Goal: Information Seeking & Learning: Learn about a topic

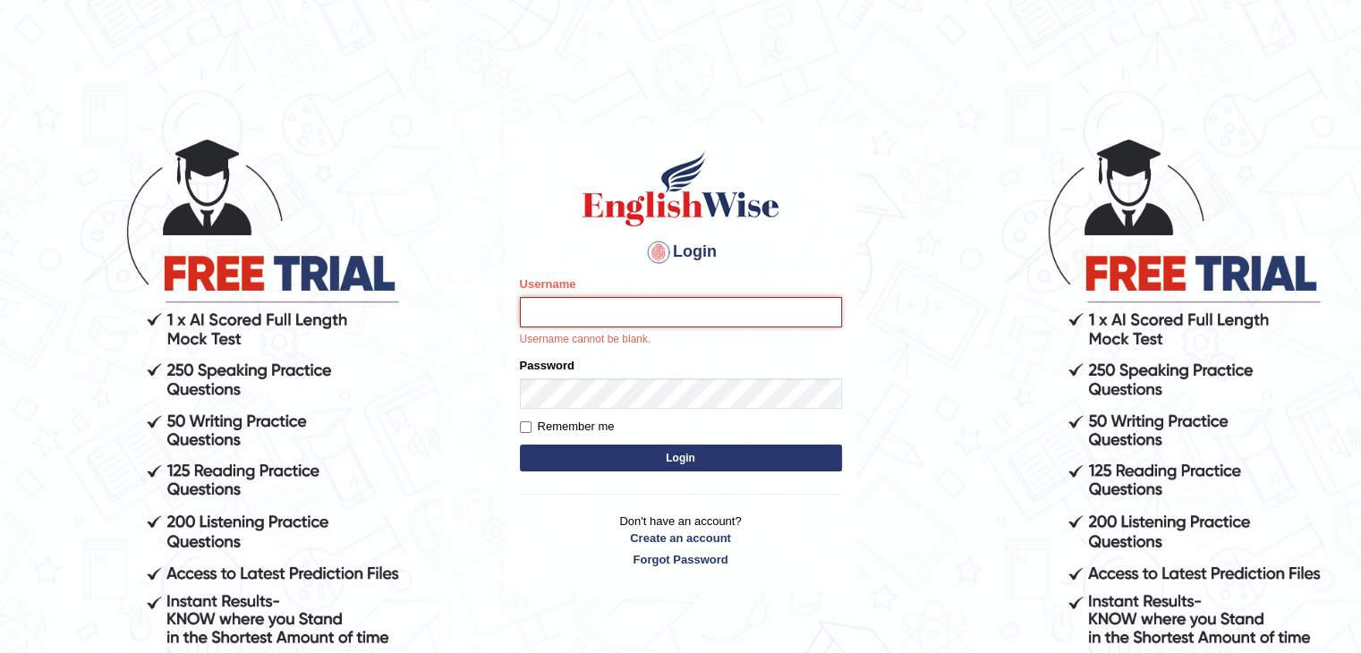
click at [546, 313] on input "Username" at bounding box center [681, 312] width 322 height 30
type input "ajnconcept"
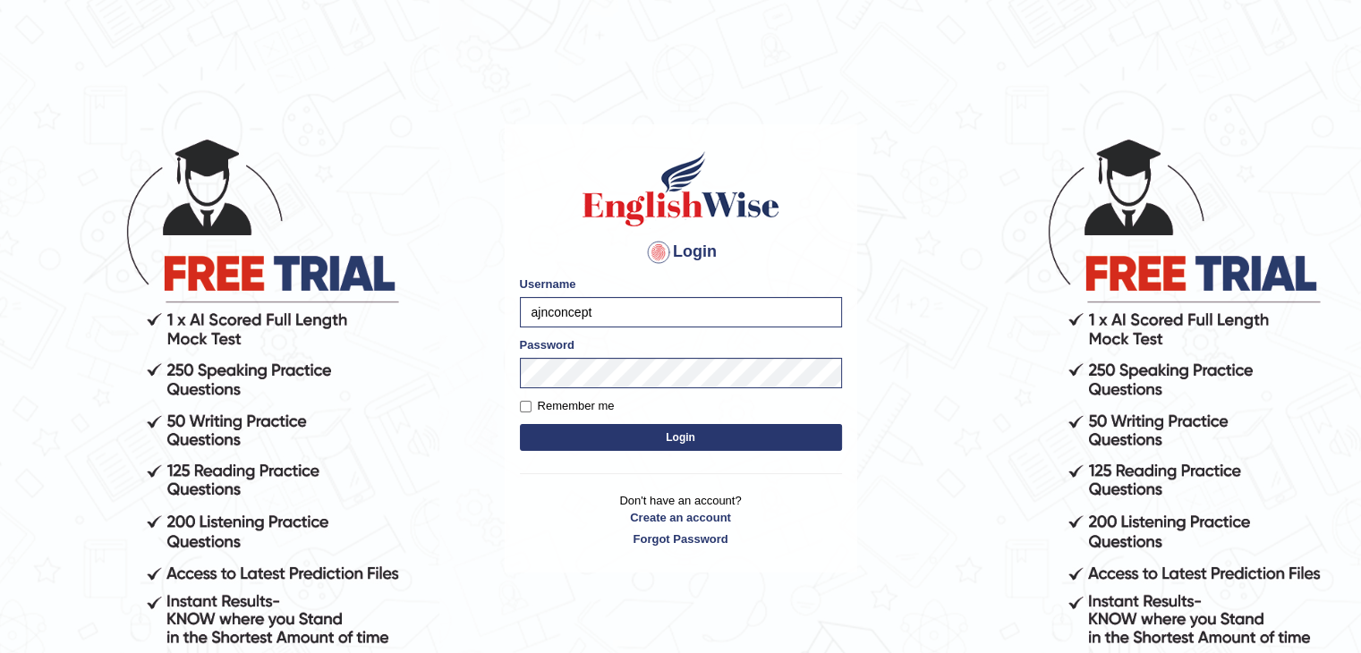
click at [683, 433] on button "Login" at bounding box center [681, 437] width 322 height 27
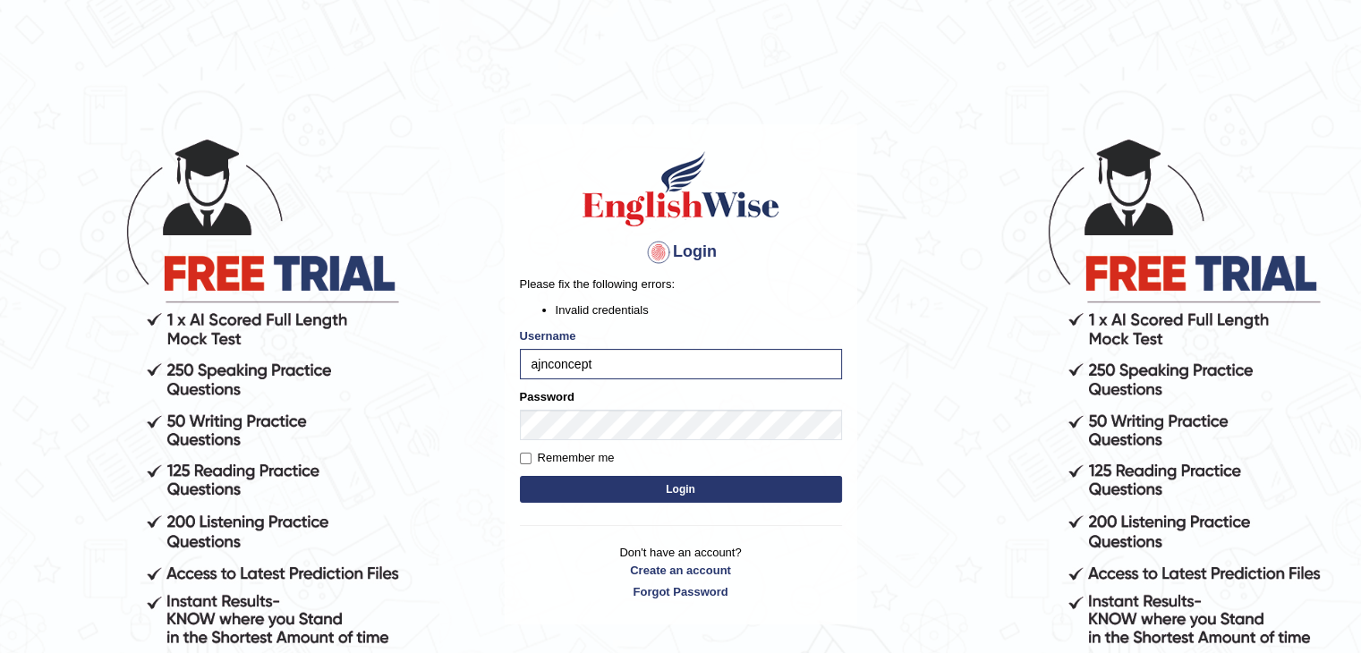
click at [642, 497] on button "Login" at bounding box center [681, 489] width 322 height 27
click at [680, 488] on button "Login" at bounding box center [681, 489] width 322 height 27
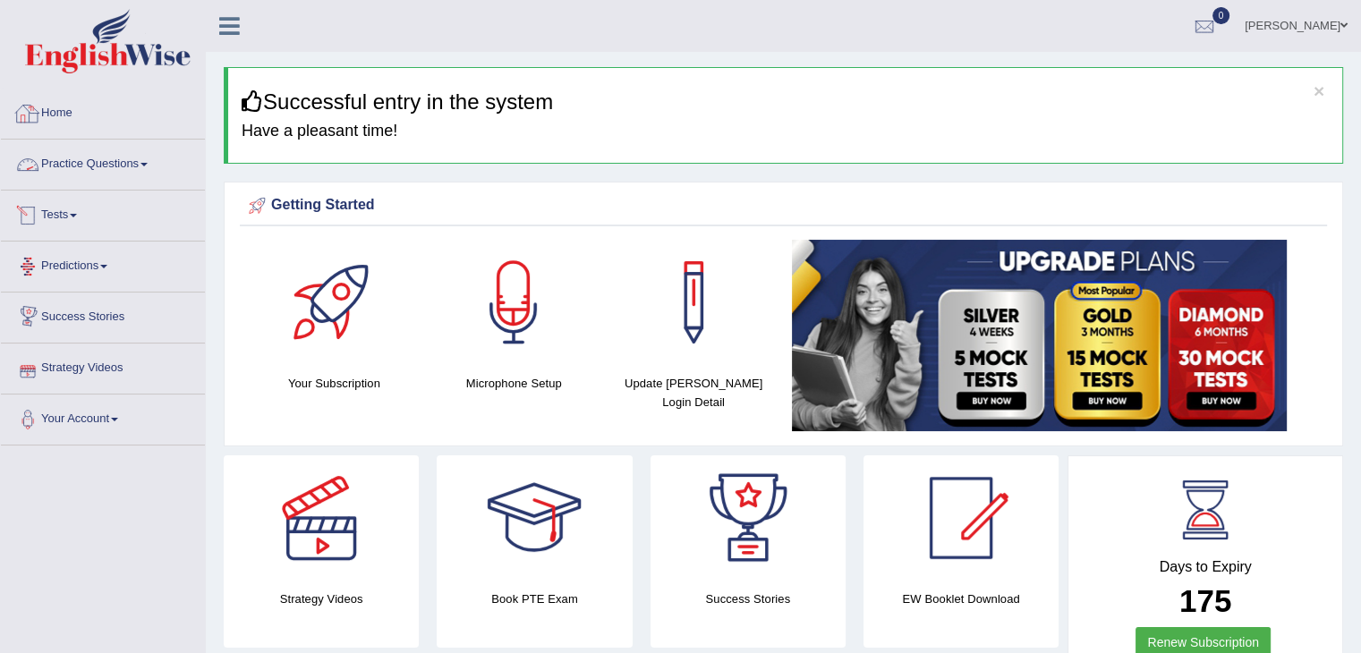
click at [69, 128] on link "Home" at bounding box center [103, 111] width 204 height 45
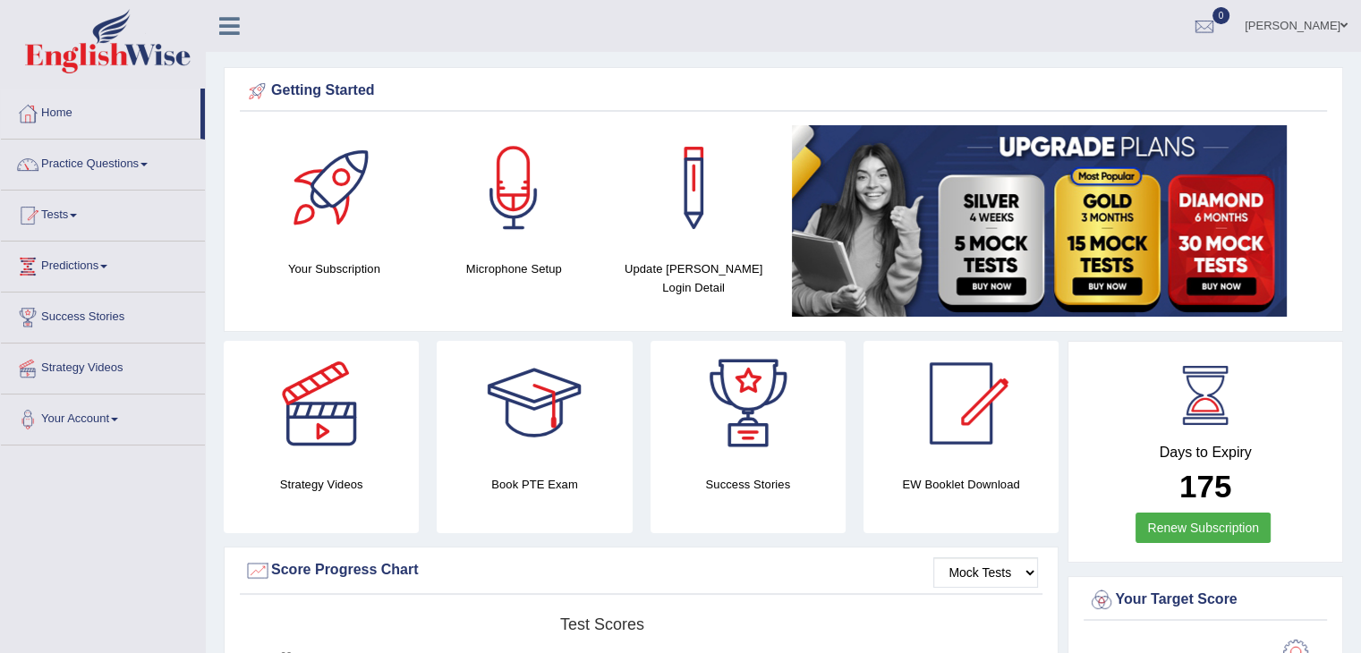
click at [491, 226] on div at bounding box center [513, 187] width 125 height 125
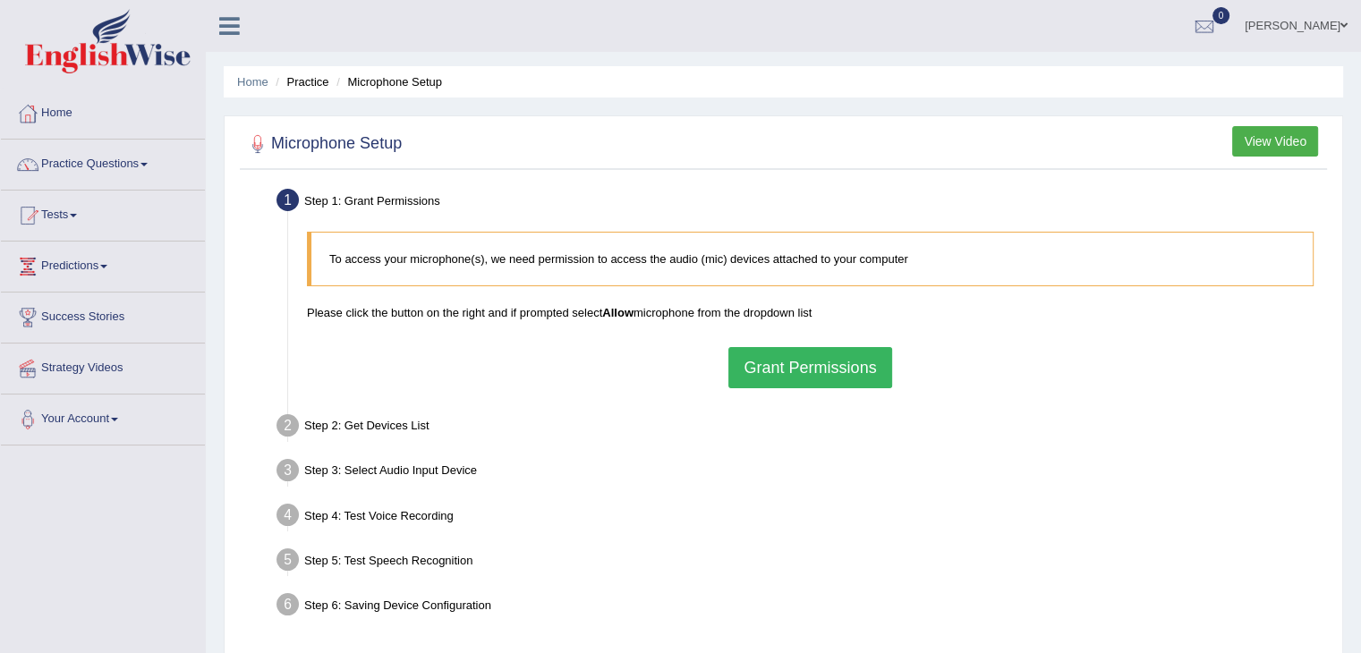
click at [801, 374] on button "Grant Permissions" at bounding box center [809, 367] width 163 height 41
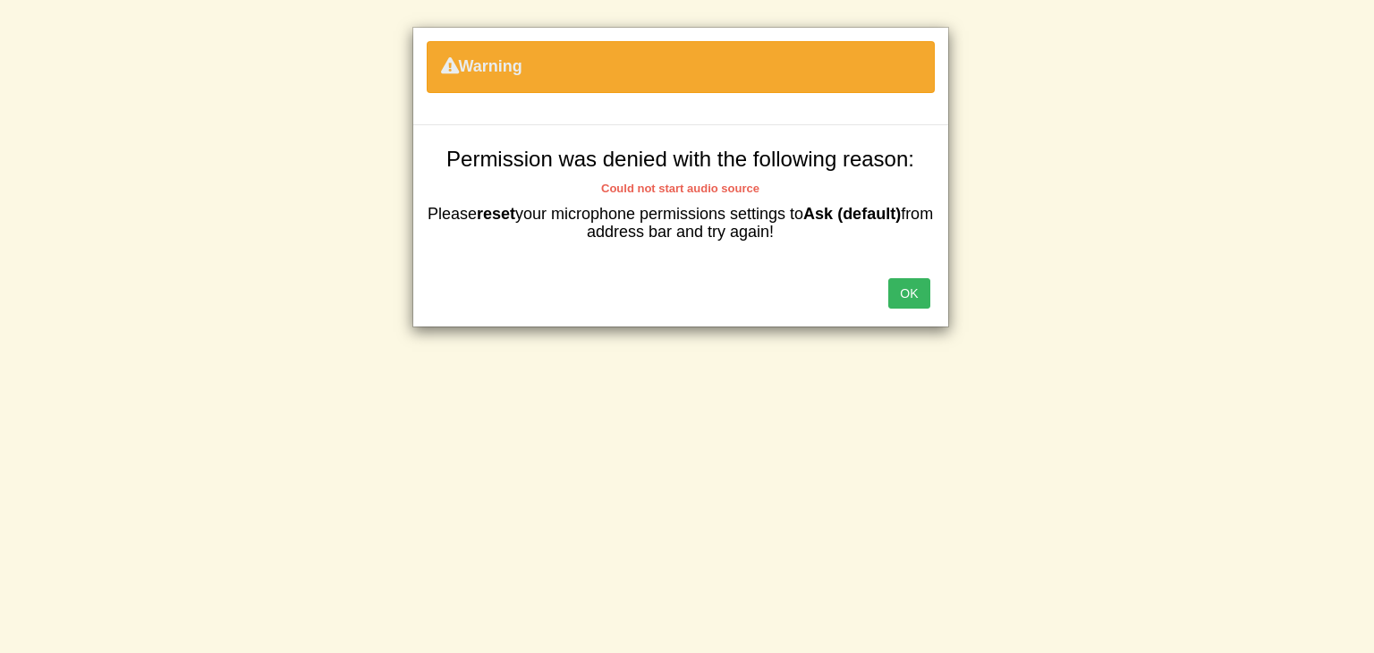
click at [879, 220] on b "Ask (default)" at bounding box center [853, 214] width 98 height 18
click at [905, 298] on button "OK" at bounding box center [909, 293] width 41 height 30
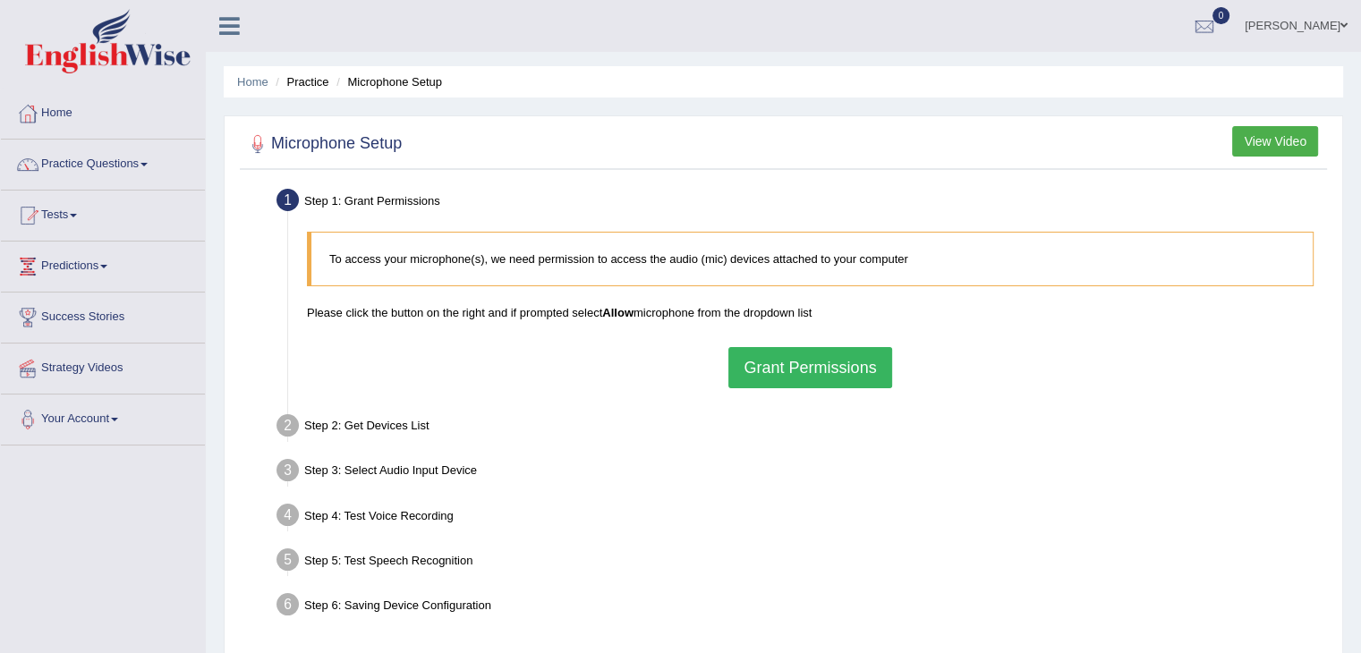
click at [852, 352] on button "Grant Permissions" at bounding box center [809, 367] width 163 height 41
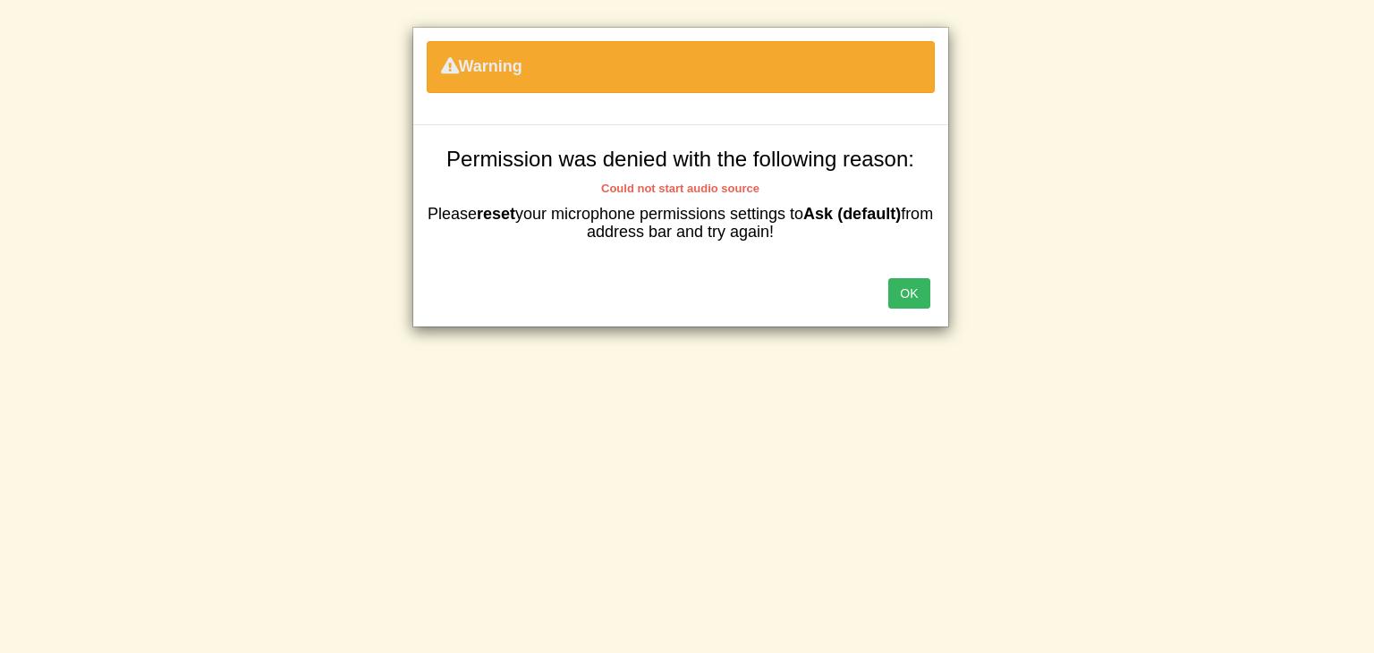
click at [890, 210] on b "Ask (default)" at bounding box center [853, 214] width 98 height 18
drag, startPoint x: 890, startPoint y: 210, endPoint x: 911, endPoint y: 288, distance: 80.5
click at [911, 288] on div "Warning Permission was denied with the following reason: Could not start audio …" at bounding box center [680, 177] width 537 height 301
click at [911, 288] on button "OK" at bounding box center [909, 293] width 41 height 30
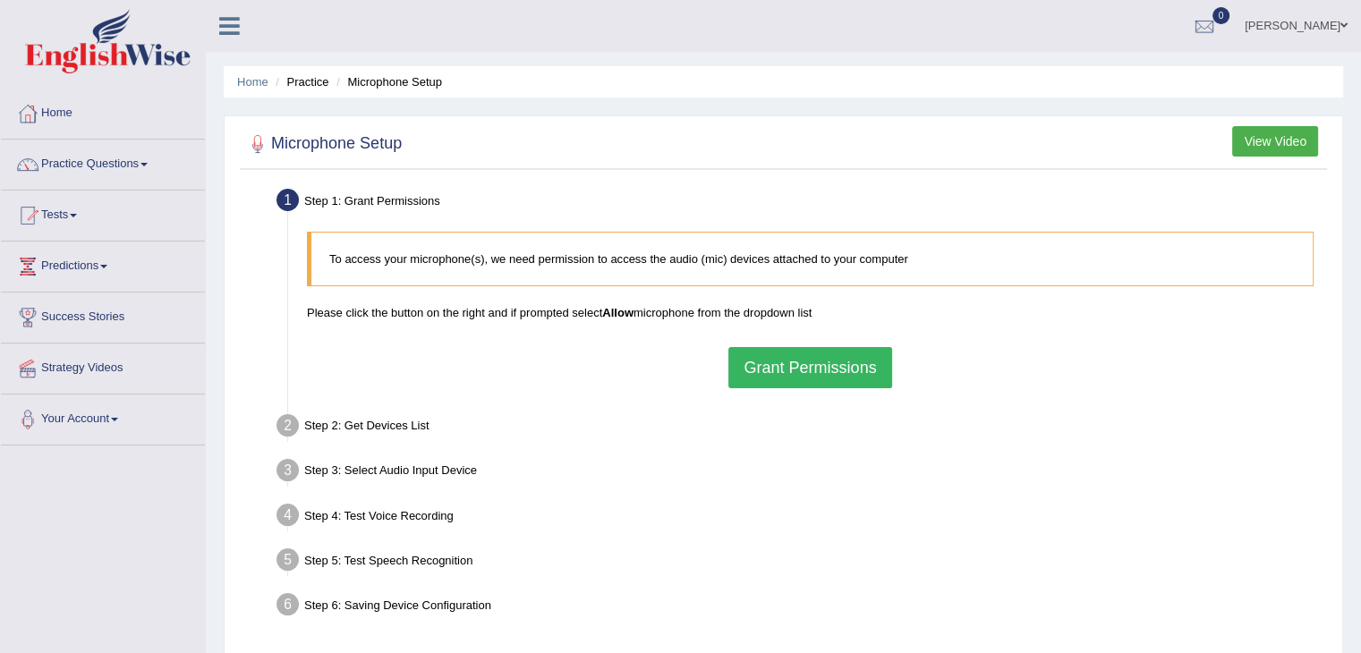
click at [838, 373] on button "Grant Permissions" at bounding box center [809, 367] width 163 height 41
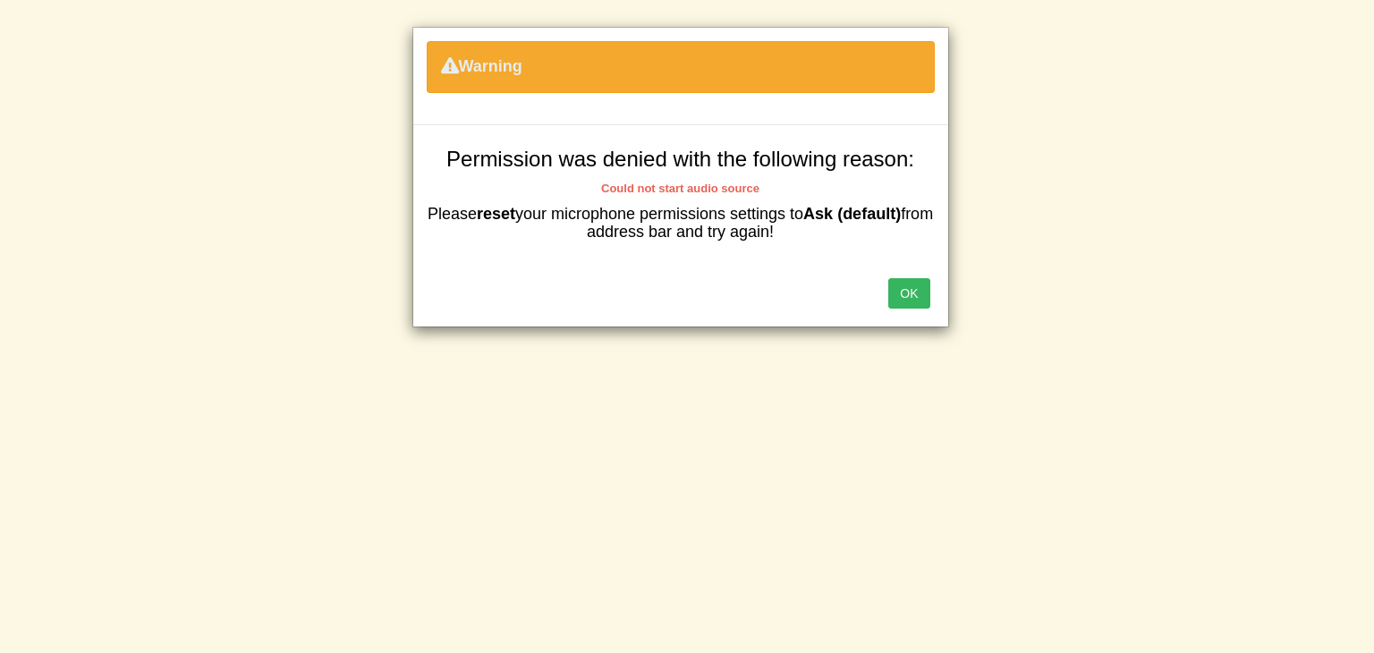
click at [902, 287] on button "OK" at bounding box center [909, 293] width 41 height 30
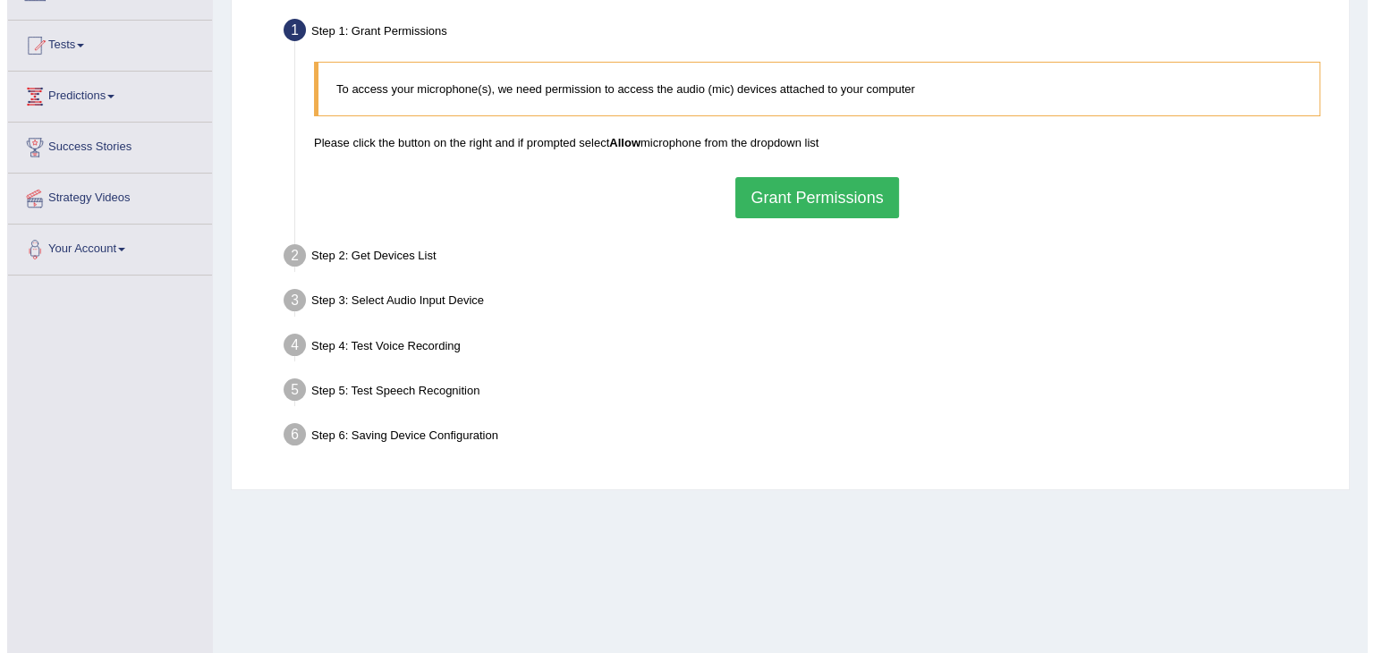
scroll to position [286, 0]
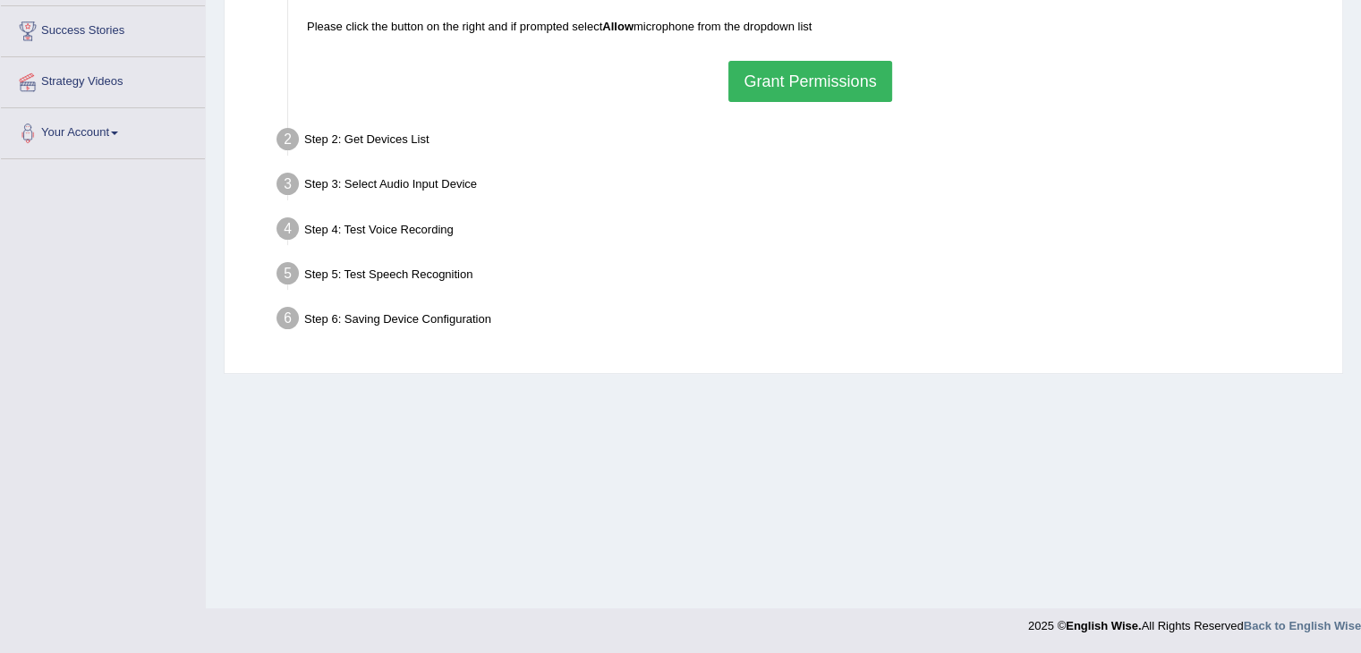
click at [786, 70] on button "Grant Permissions" at bounding box center [809, 81] width 163 height 41
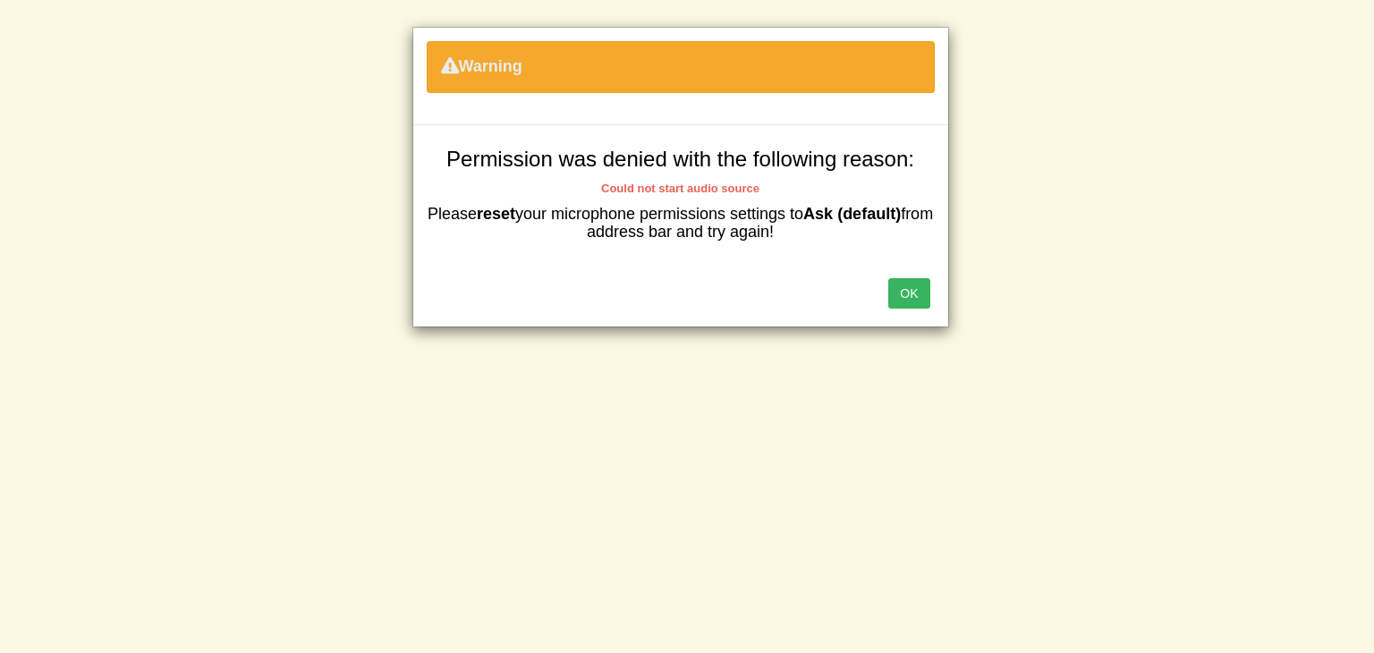
click at [903, 289] on button "OK" at bounding box center [909, 293] width 41 height 30
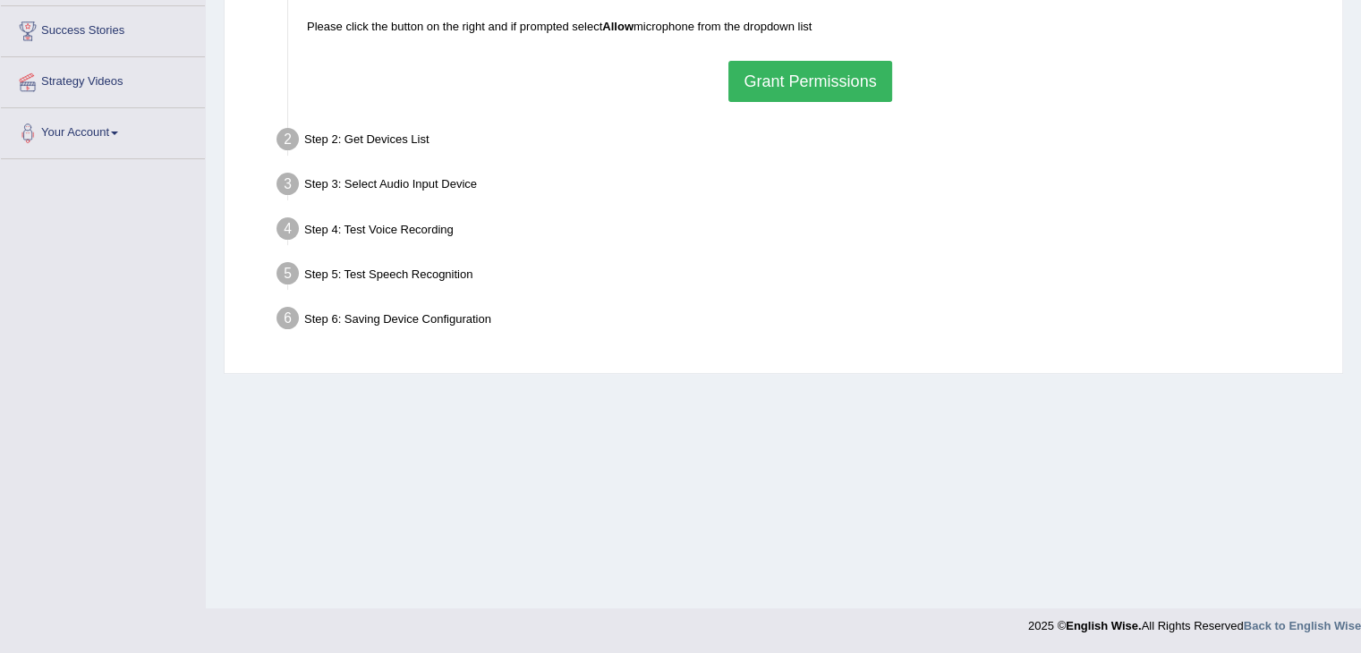
click at [802, 83] on button "Grant Permissions" at bounding box center [809, 81] width 163 height 41
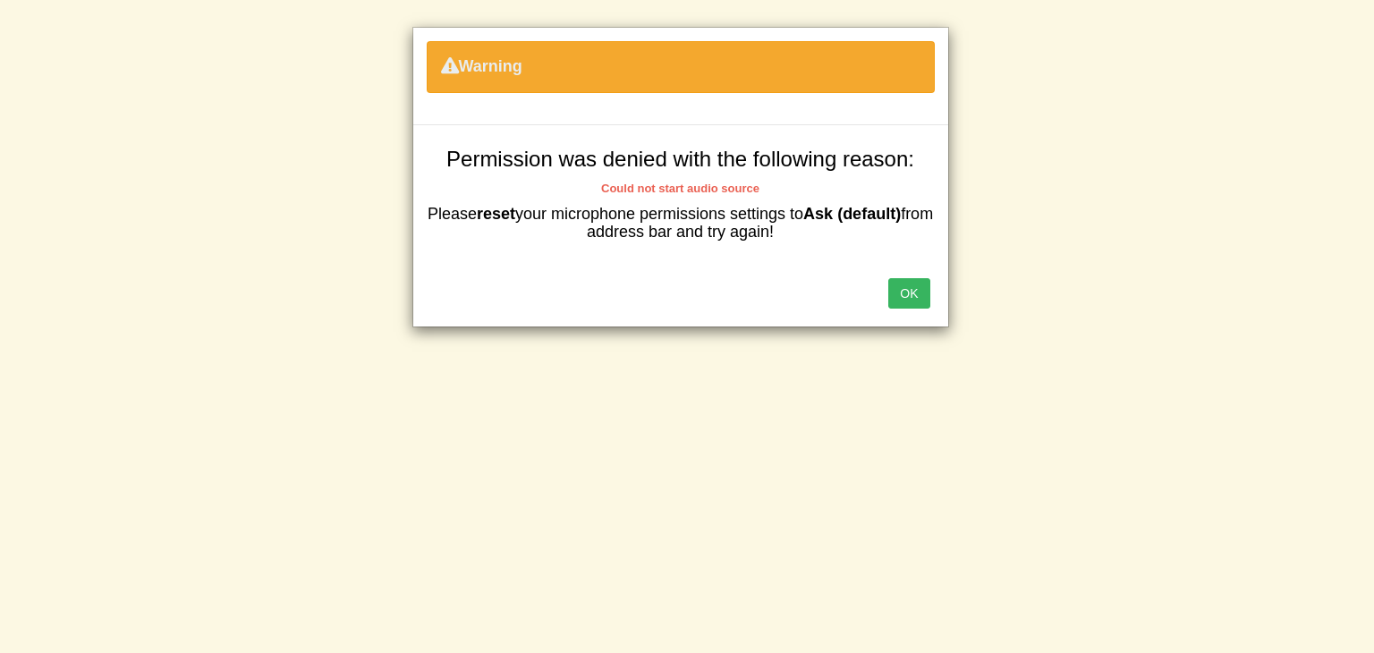
click at [913, 300] on button "OK" at bounding box center [909, 293] width 41 height 30
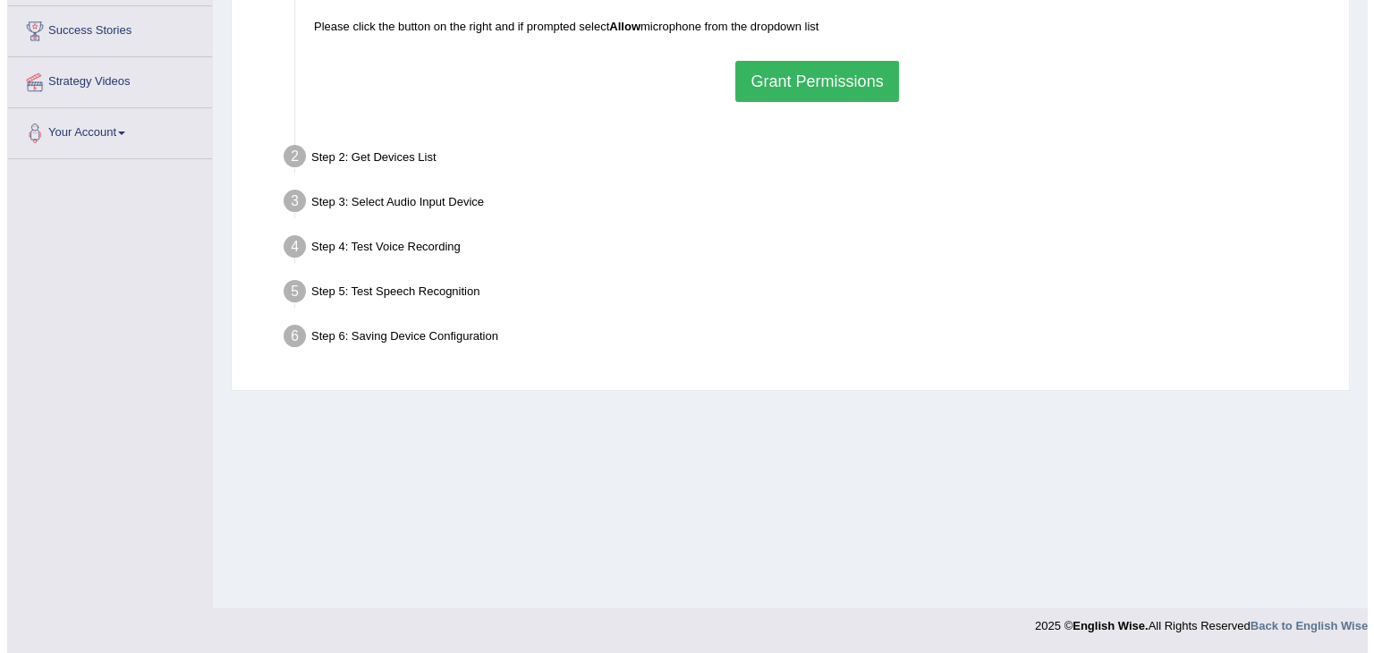
scroll to position [286, 0]
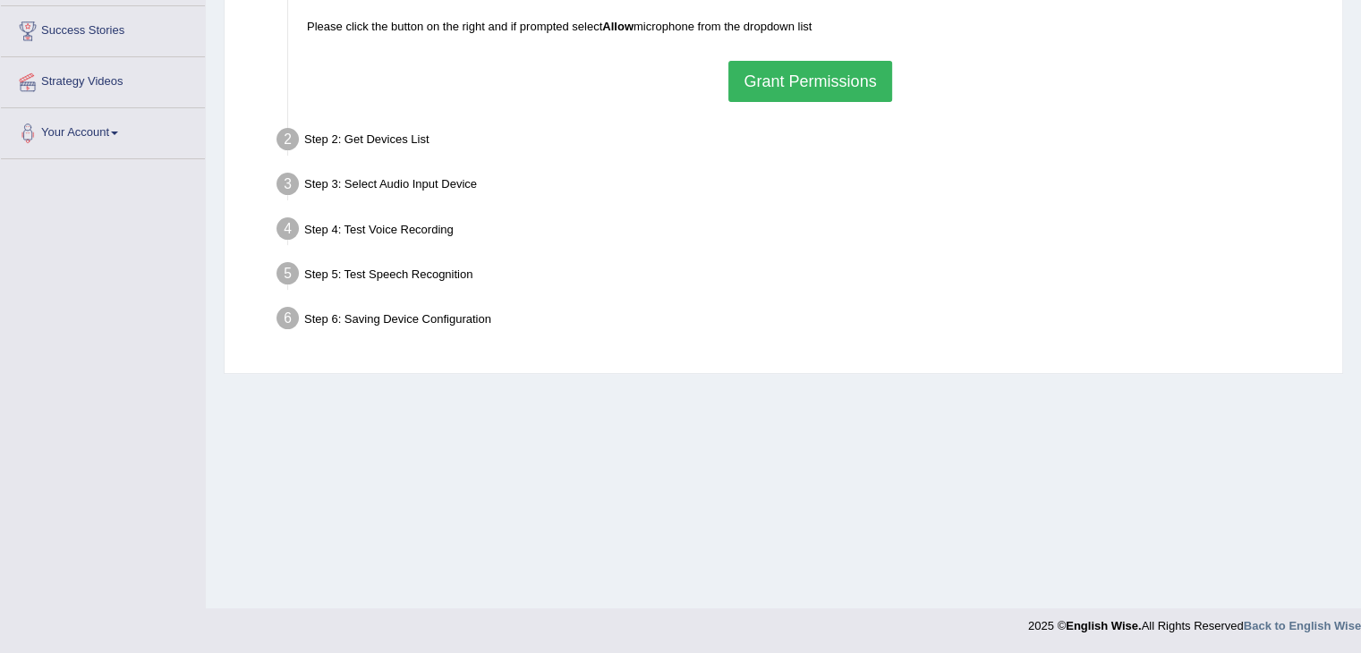
click at [833, 65] on button "Grant Permissions" at bounding box center [809, 81] width 163 height 41
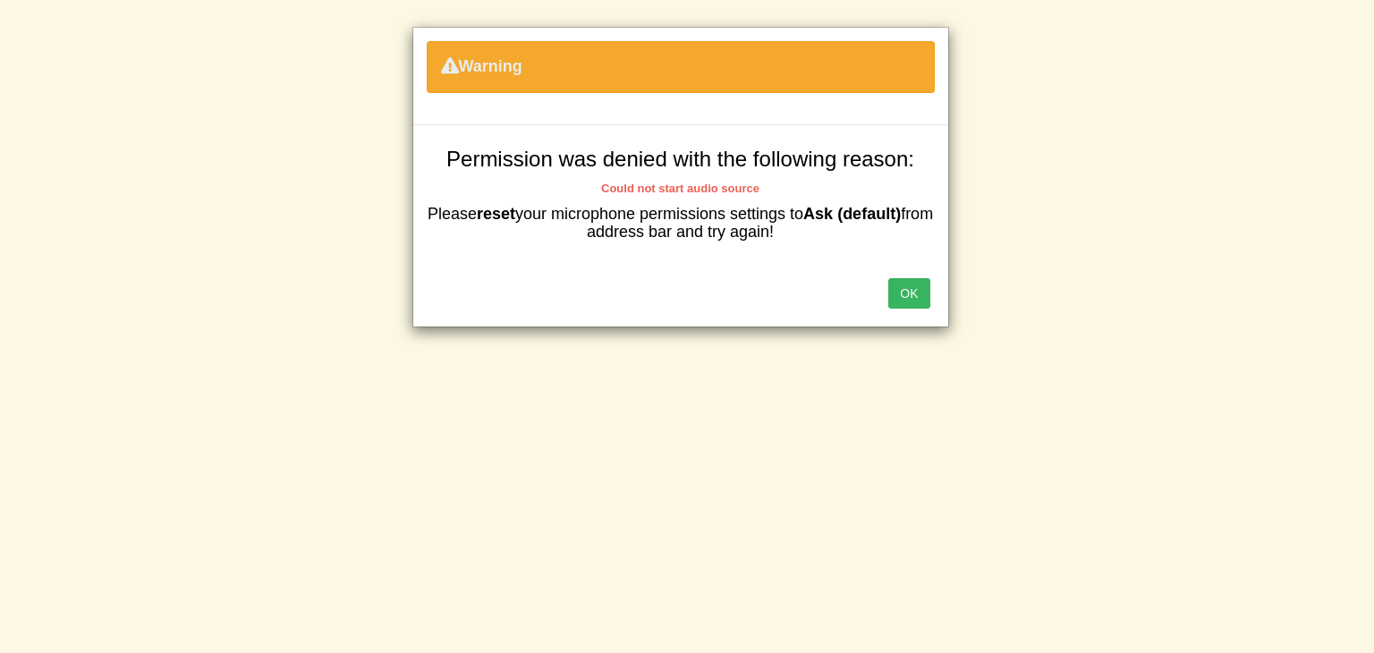
click at [913, 291] on button "OK" at bounding box center [909, 293] width 41 height 30
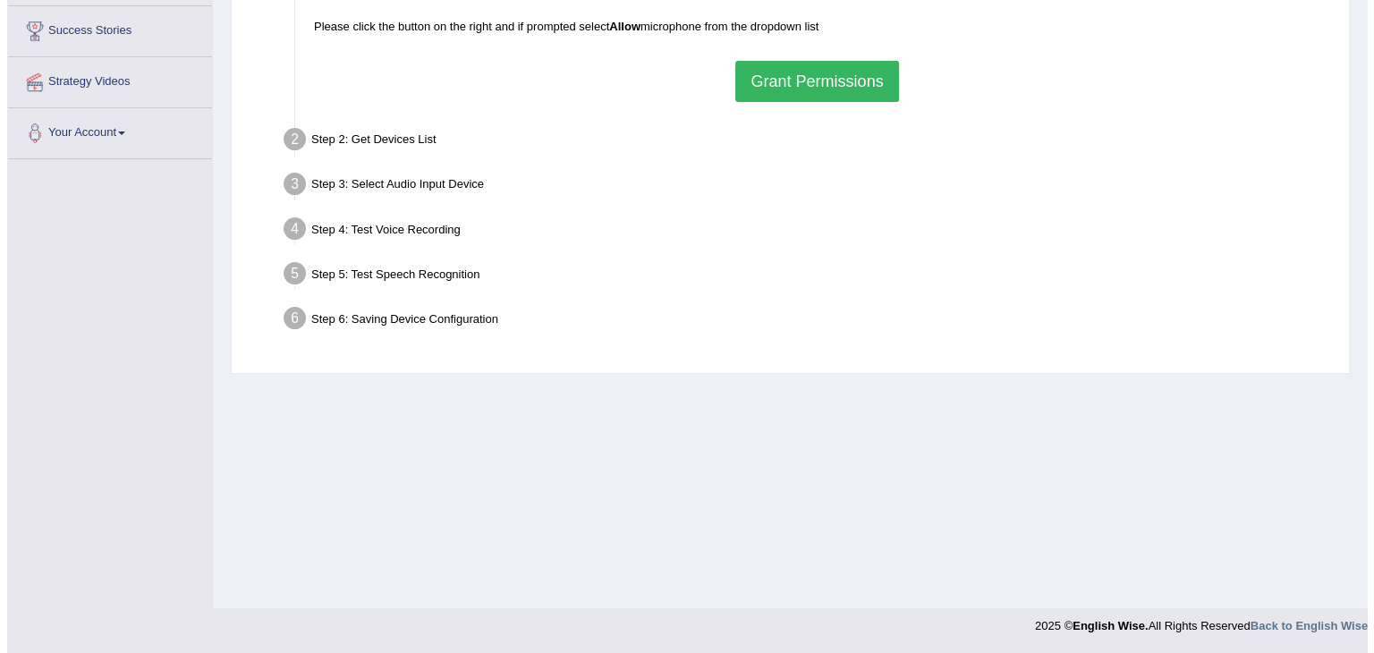
scroll to position [286, 0]
click at [825, 87] on button "Grant Permissions" at bounding box center [809, 81] width 163 height 41
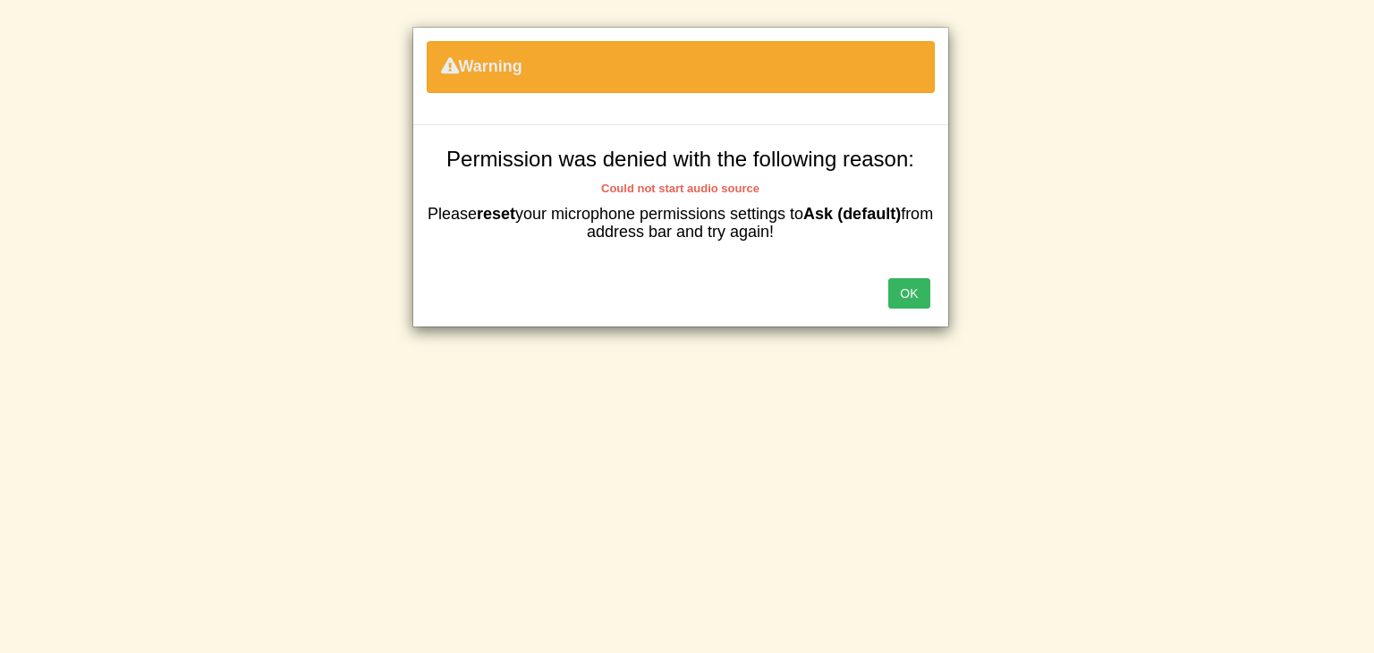
click at [511, 210] on b "reset" at bounding box center [496, 214] width 38 height 18
click at [902, 298] on button "OK" at bounding box center [909, 293] width 41 height 30
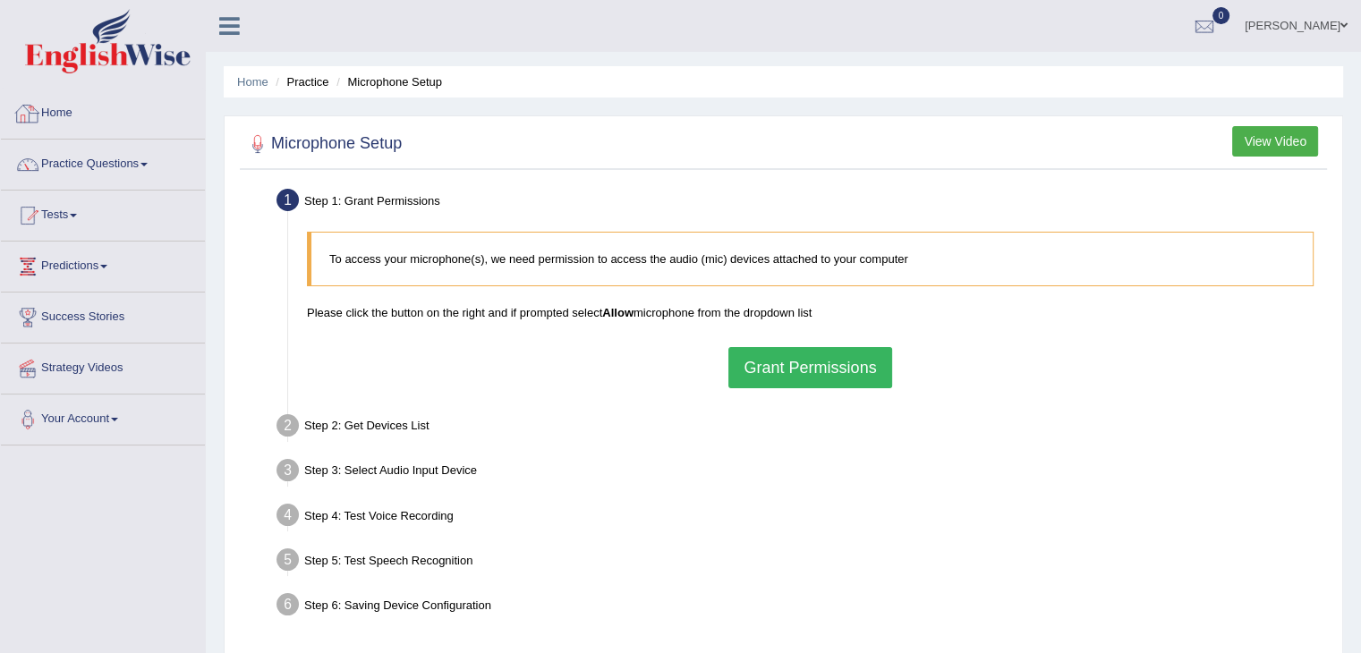
click at [52, 124] on link "Home" at bounding box center [103, 111] width 204 height 45
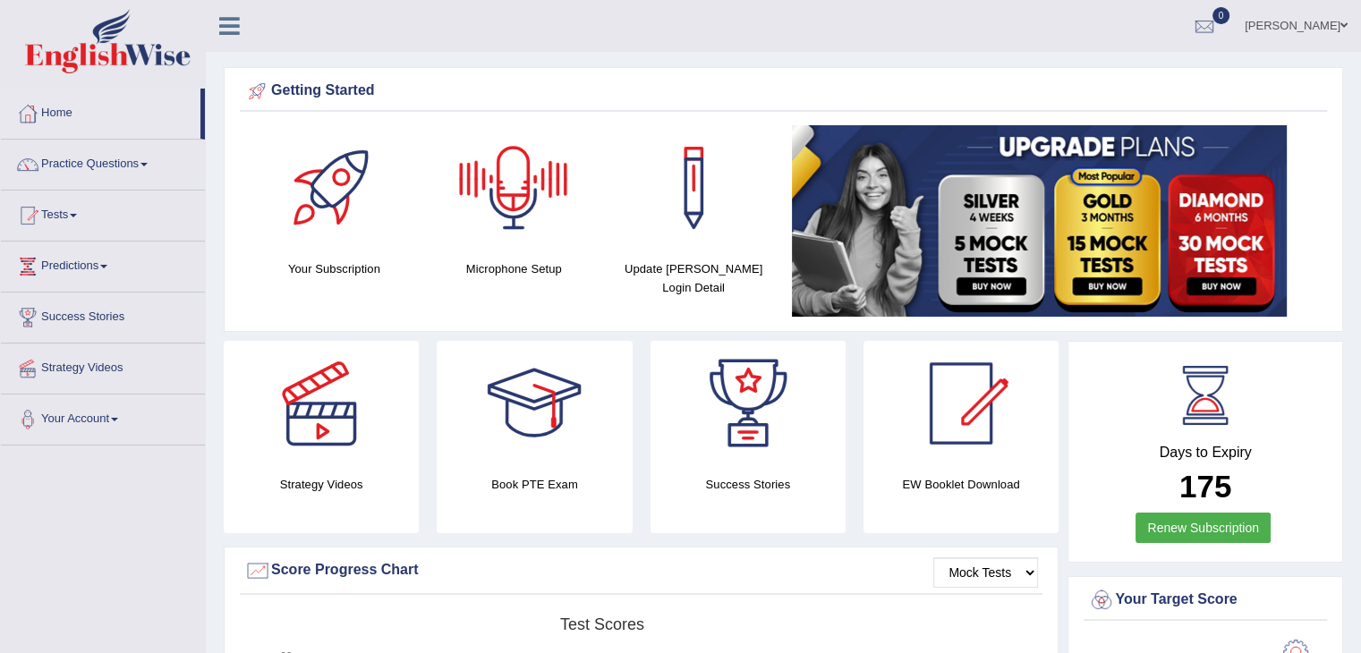
click at [469, 192] on div at bounding box center [513, 187] width 125 height 125
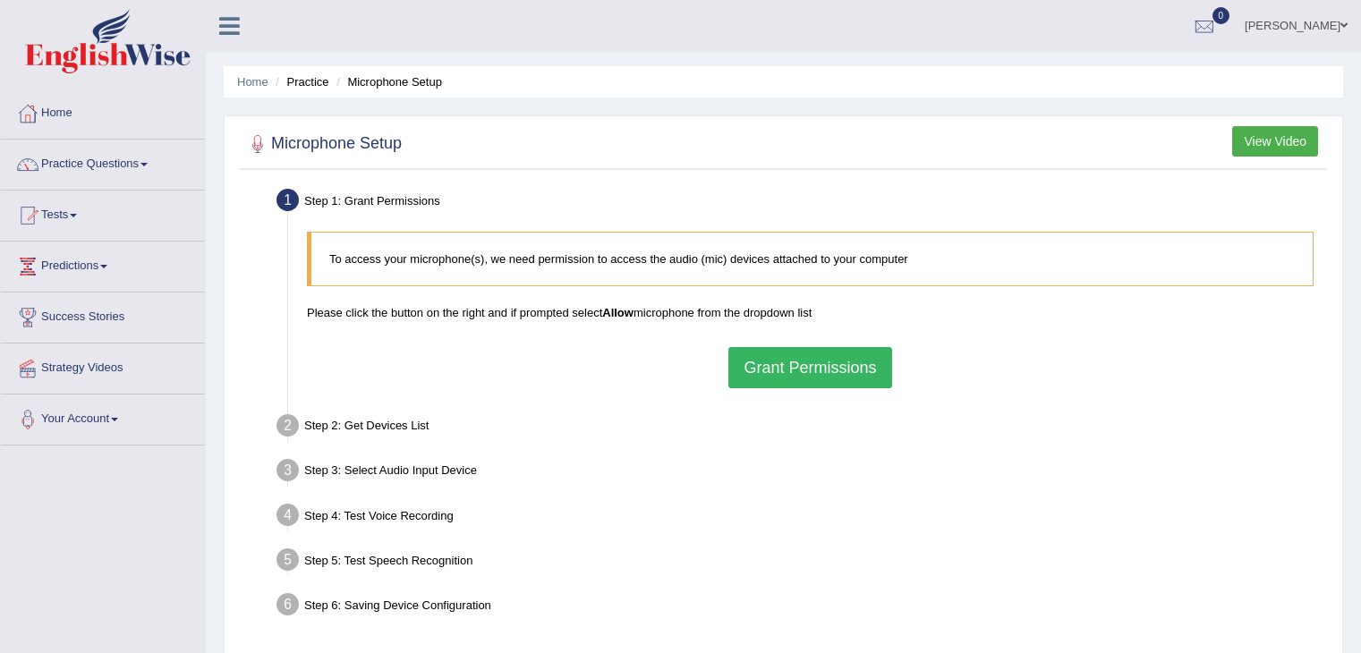
click at [778, 347] on button "Grant Permissions" at bounding box center [809, 367] width 163 height 41
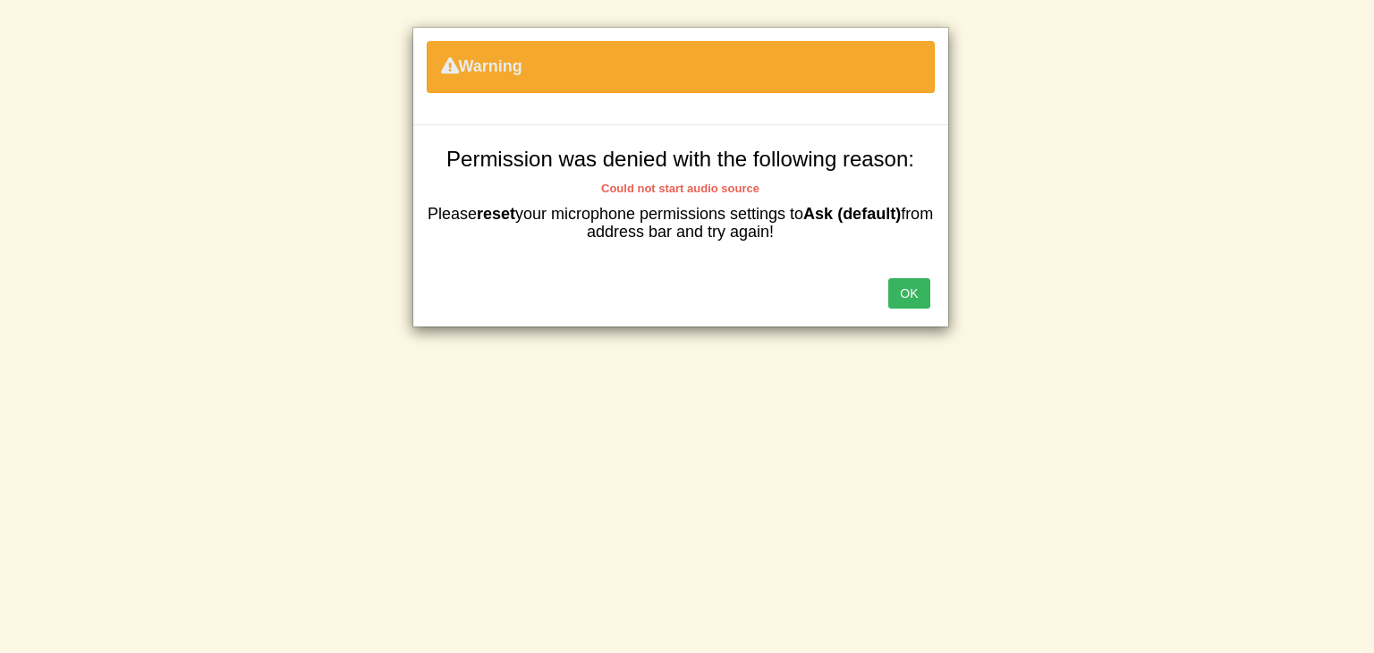
click at [903, 291] on button "OK" at bounding box center [909, 293] width 41 height 30
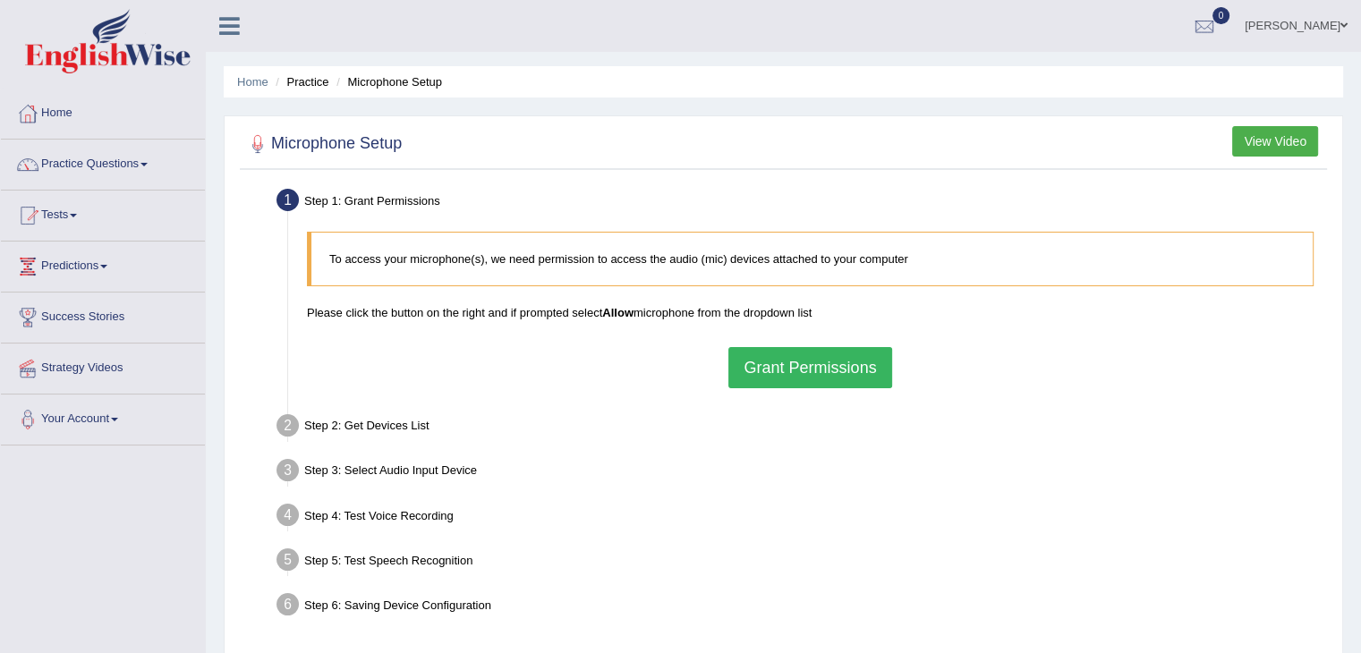
click at [821, 380] on button "Grant Permissions" at bounding box center [809, 367] width 163 height 41
click at [773, 370] on button "Grant Permissions" at bounding box center [809, 367] width 163 height 41
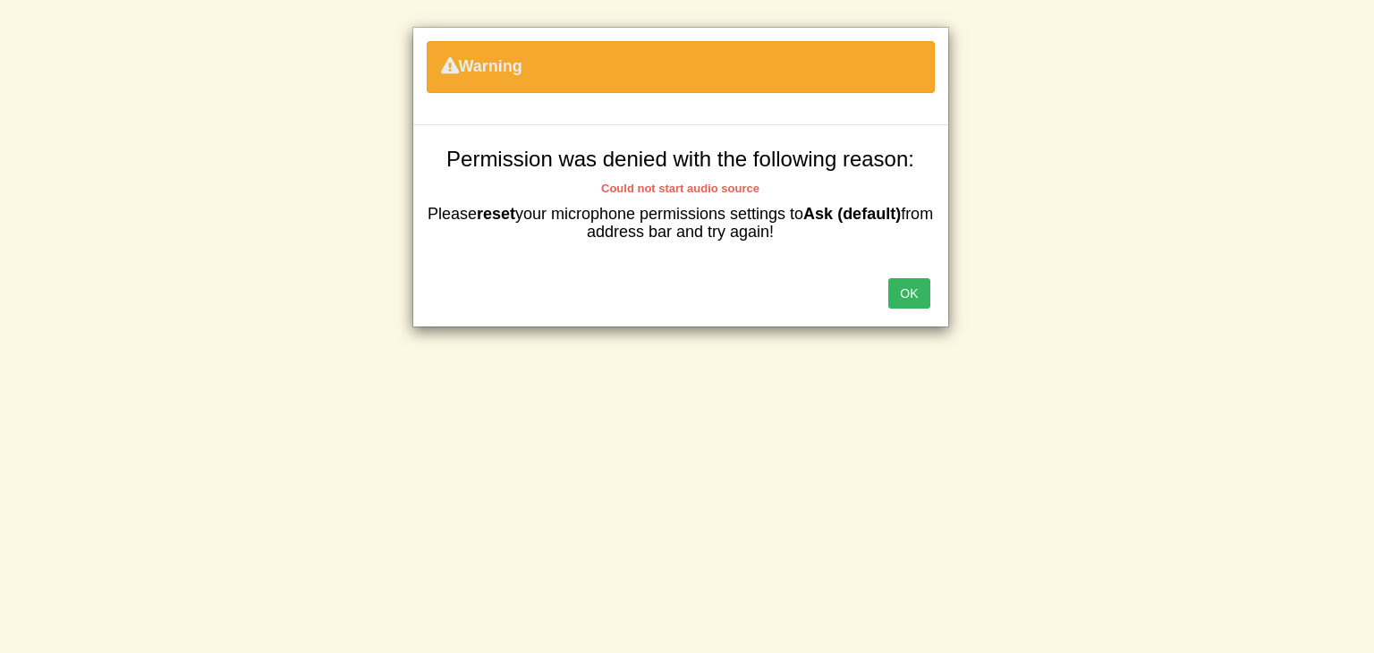
click at [917, 286] on button "OK" at bounding box center [909, 293] width 41 height 30
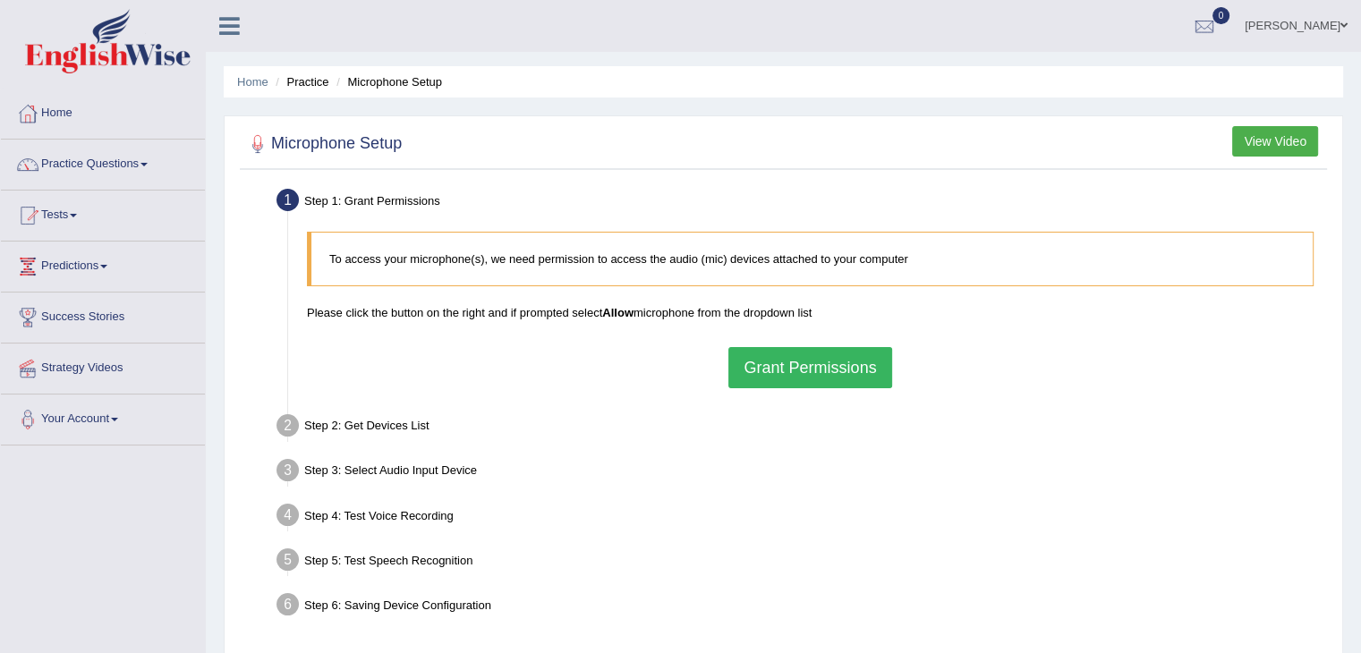
click at [816, 362] on button "Grant Permissions" at bounding box center [809, 367] width 163 height 41
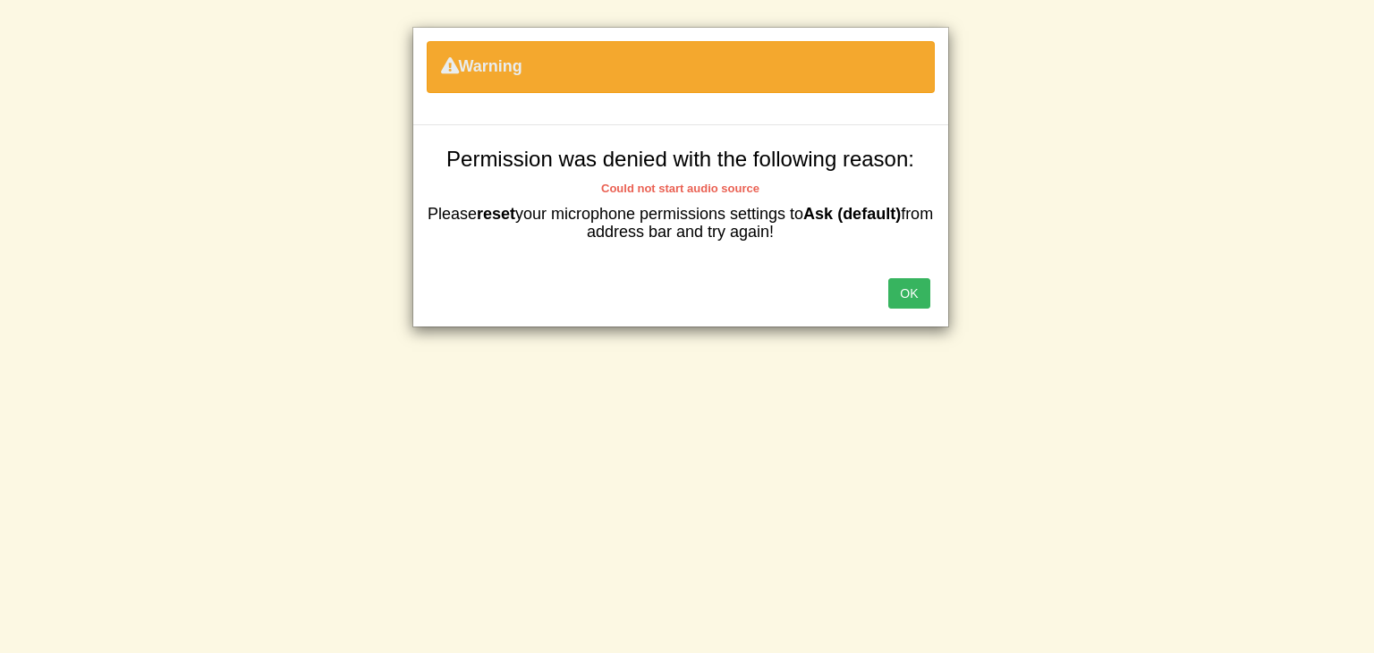
click at [916, 293] on button "OK" at bounding box center [909, 293] width 41 height 30
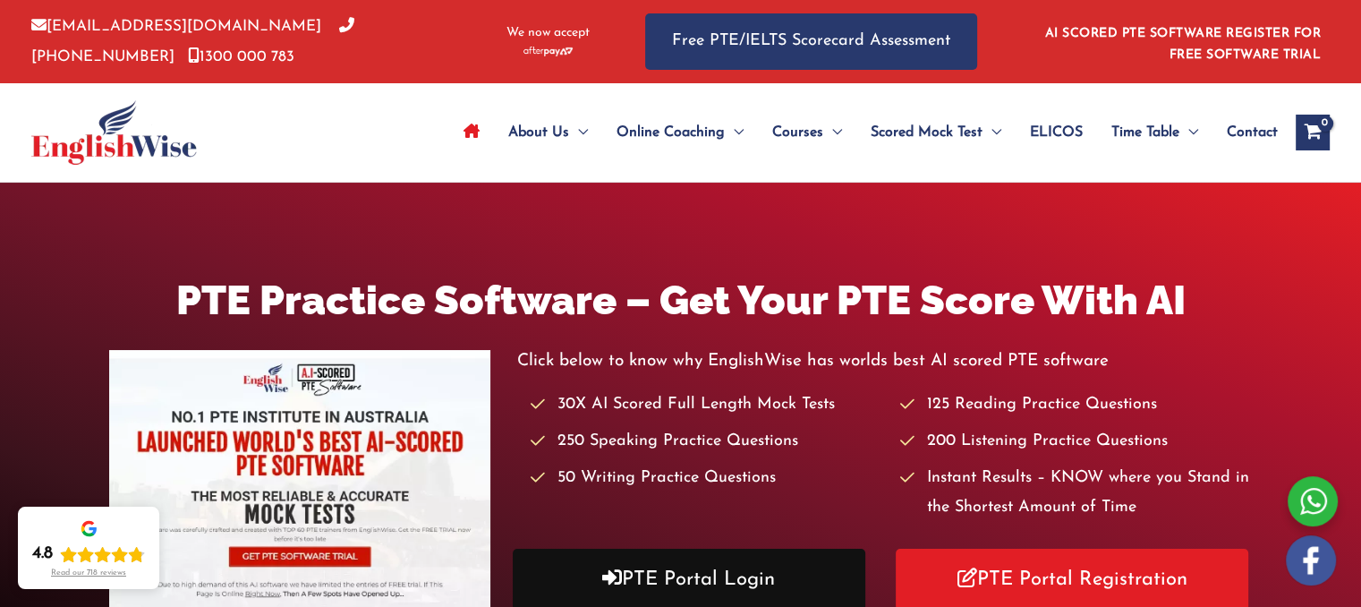
click at [618, 570] on icon at bounding box center [612, 577] width 20 height 20
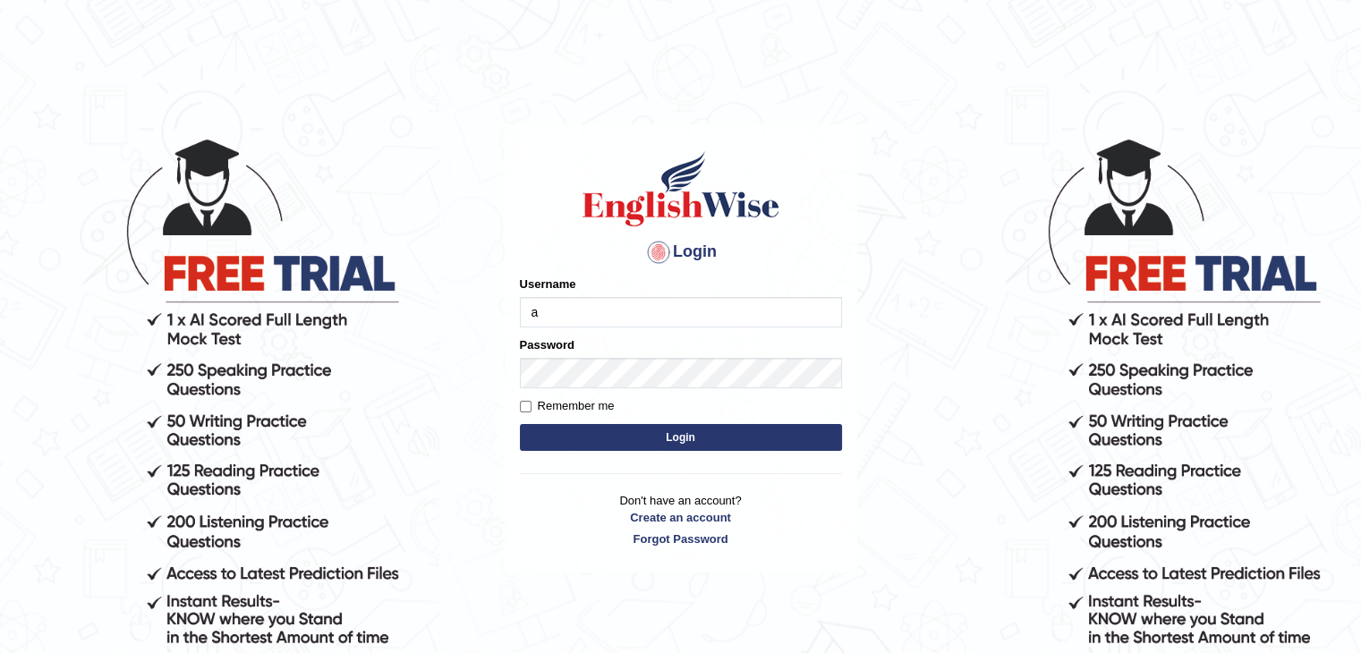
type input "ajnconcept"
click at [628, 442] on button "Login" at bounding box center [681, 437] width 322 height 27
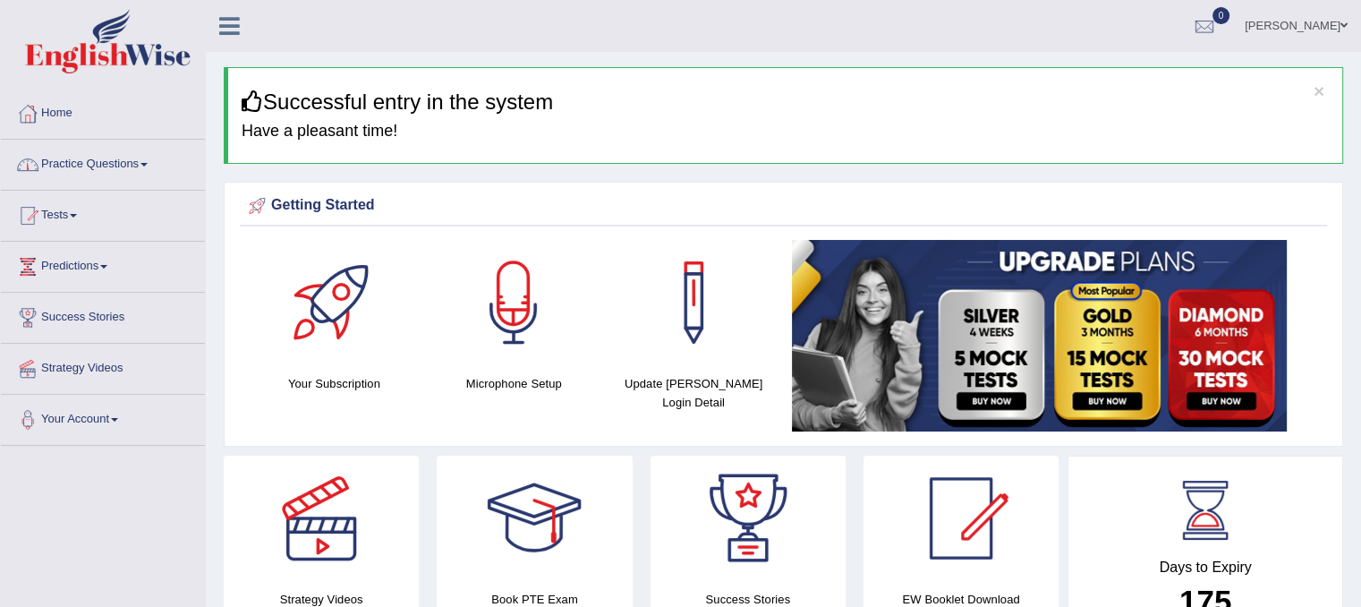
click at [559, 330] on div at bounding box center [513, 302] width 125 height 125
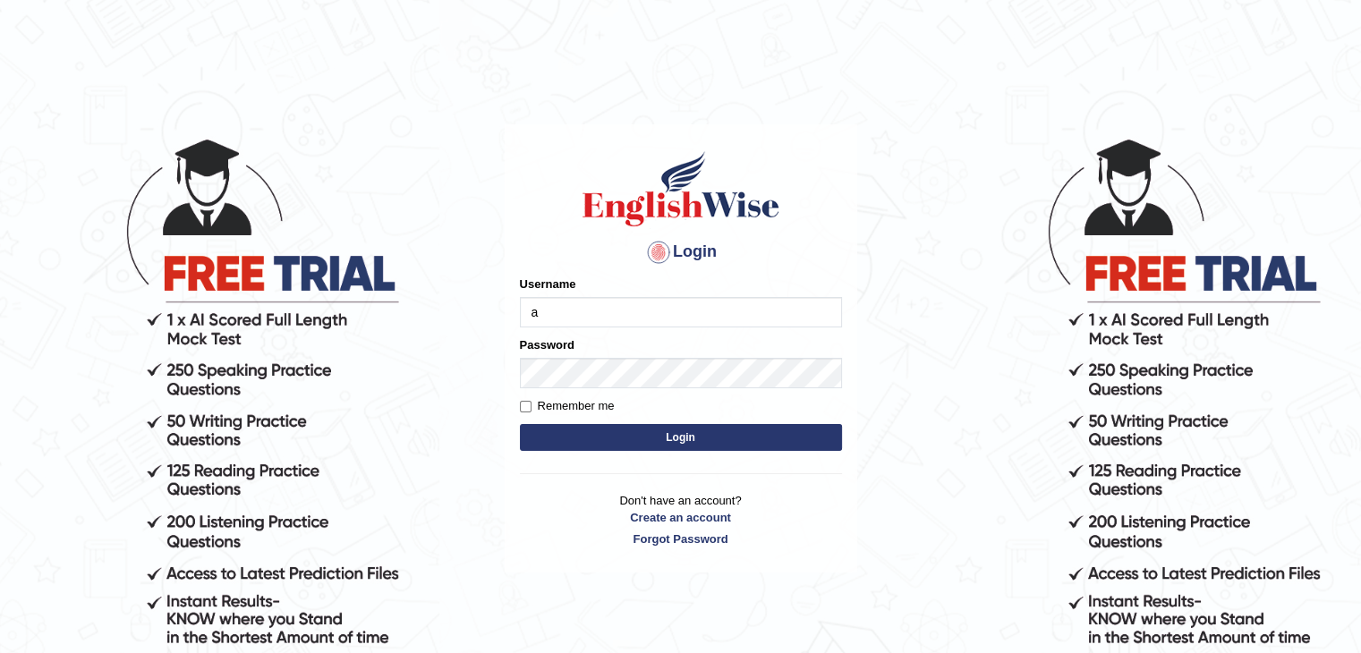
type input "ajnconcept"
click at [520, 424] on button "Login" at bounding box center [681, 437] width 322 height 27
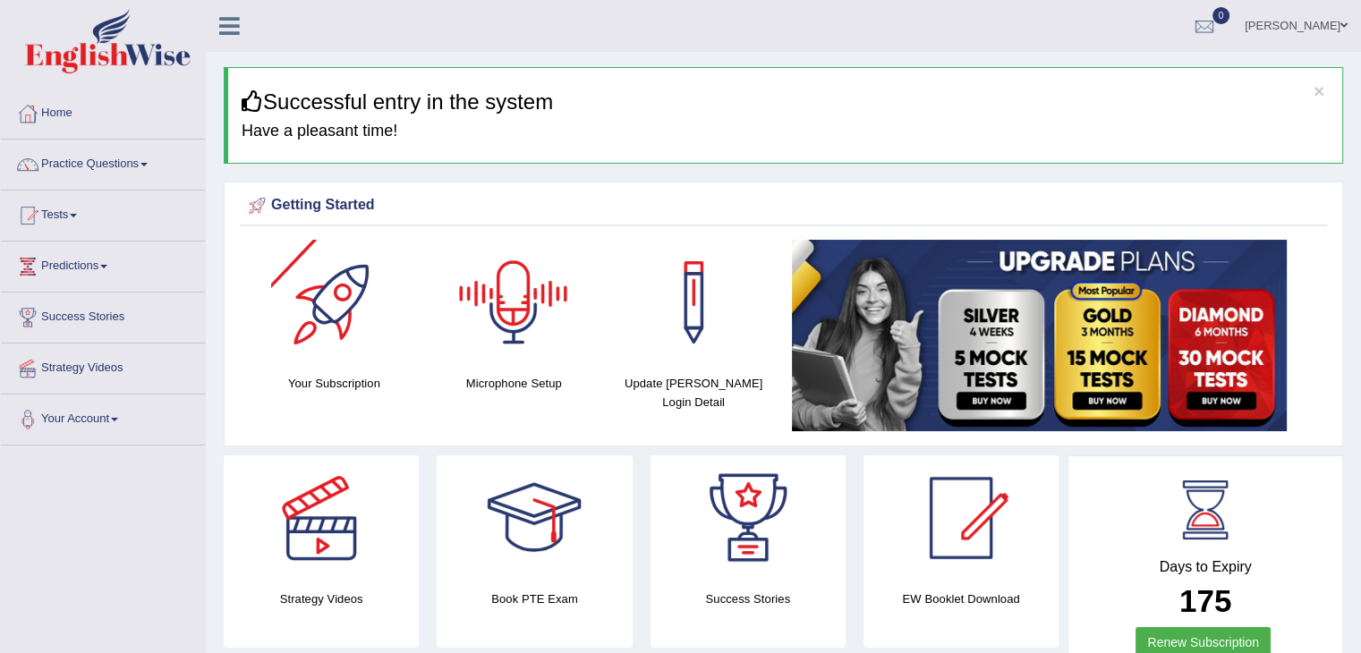
click at [495, 301] on div at bounding box center [513, 302] width 125 height 125
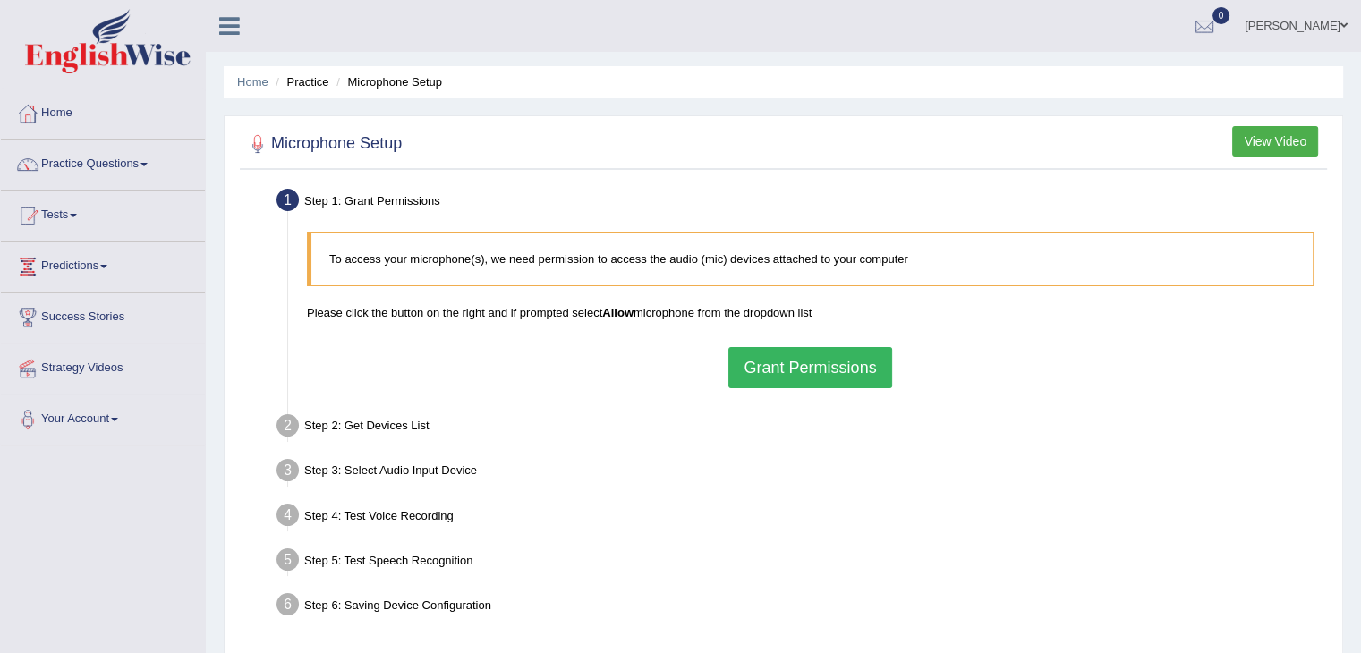
click at [788, 344] on div "To access your microphone(s), we need permission to access the audio (mic) devi…" at bounding box center [810, 310] width 1025 height 174
click at [790, 361] on button "Grant Permissions" at bounding box center [809, 367] width 163 height 41
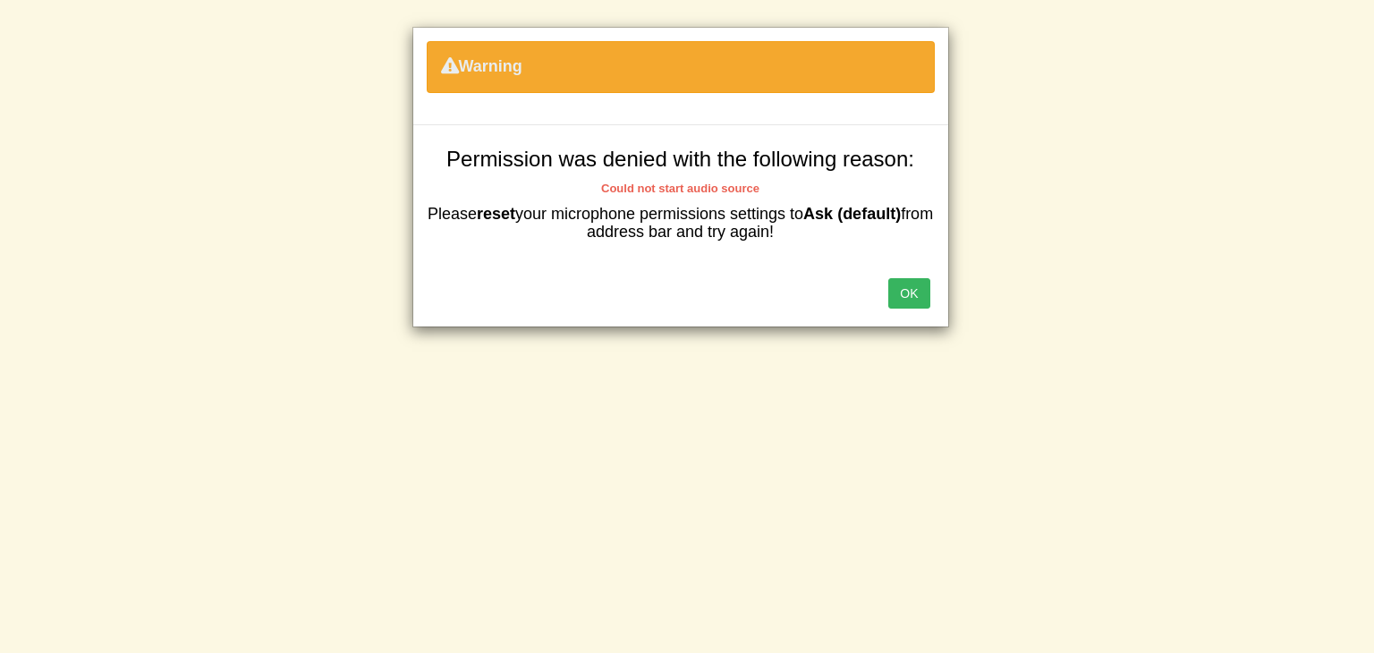
click at [903, 294] on button "OK" at bounding box center [909, 293] width 41 height 30
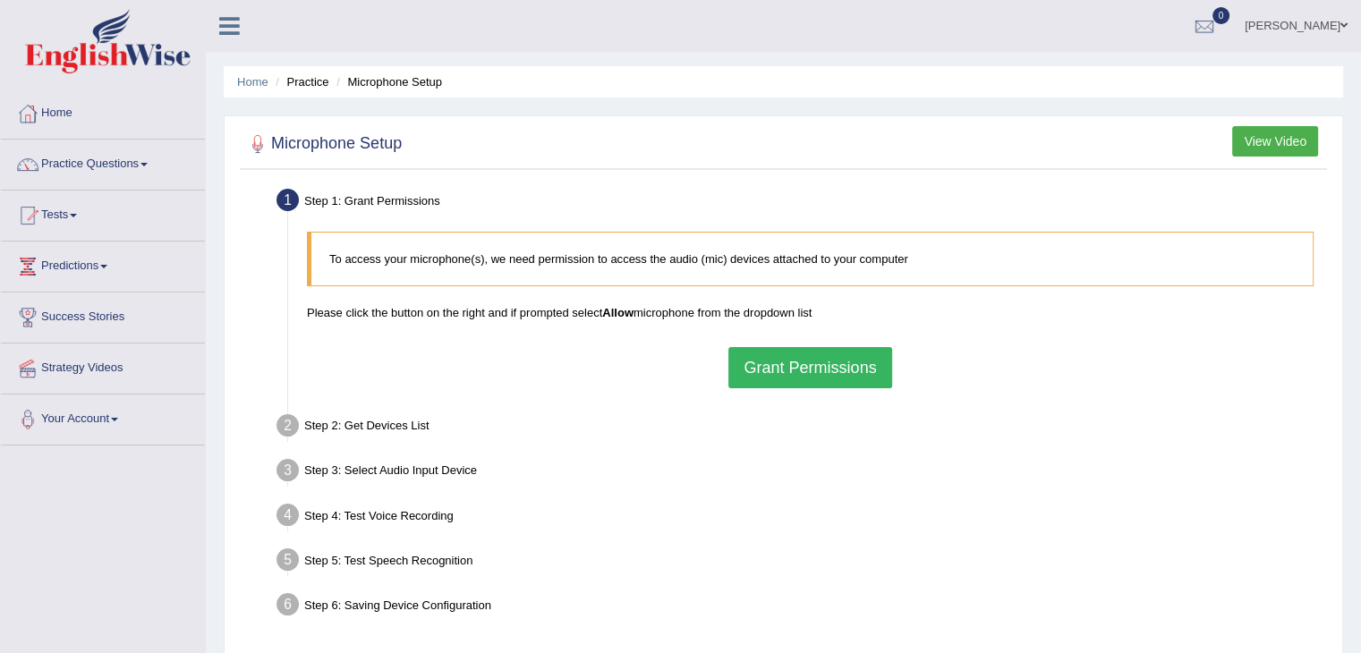
click at [852, 363] on button "Grant Permissions" at bounding box center [809, 367] width 163 height 41
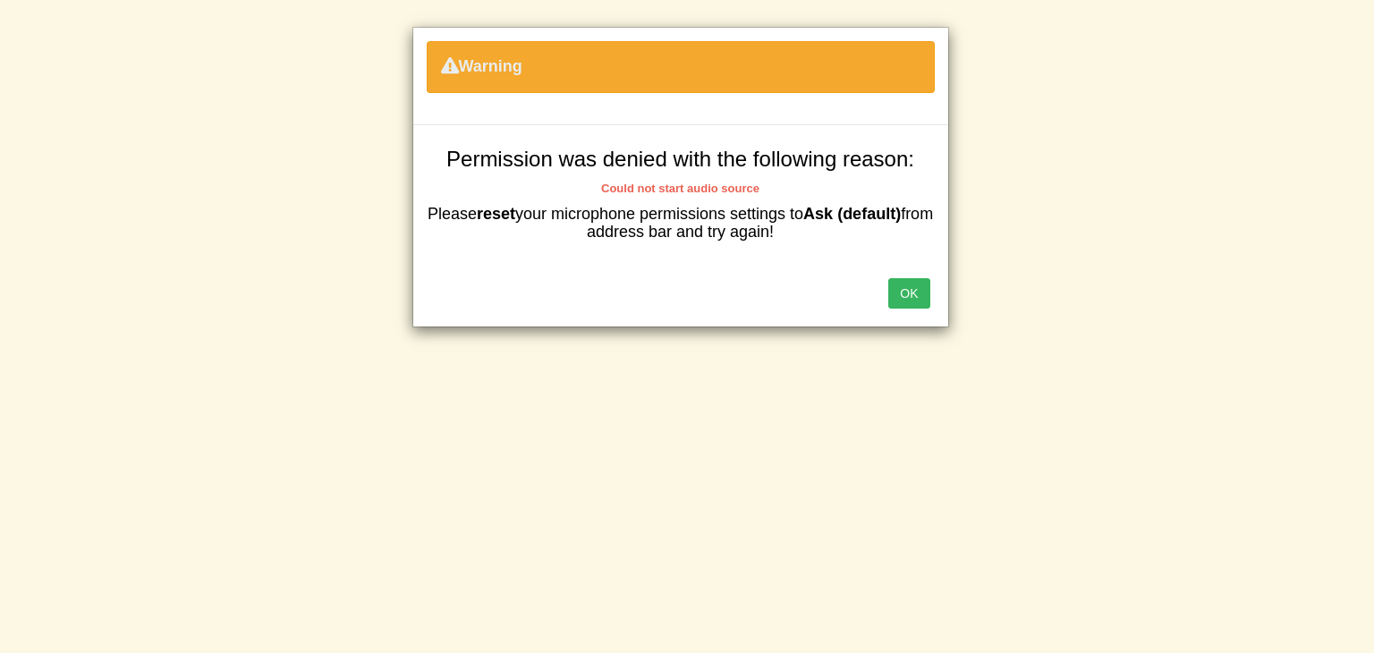
click at [909, 280] on button "OK" at bounding box center [909, 293] width 41 height 30
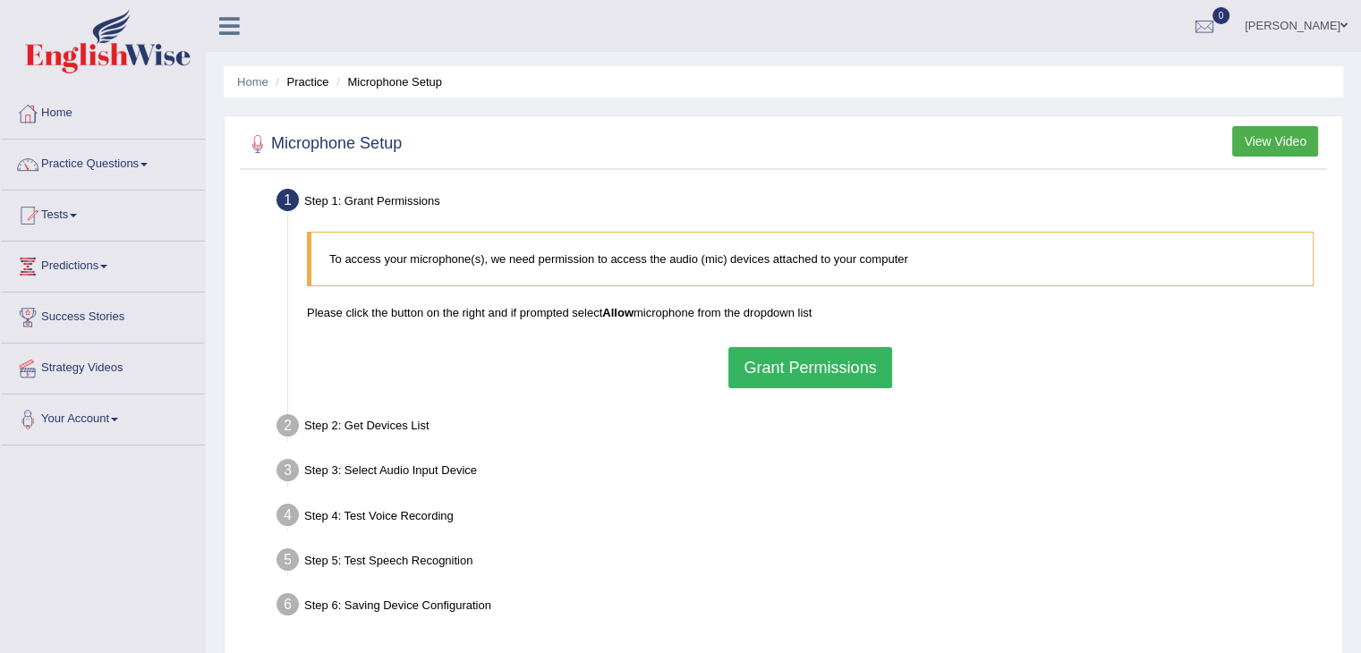
click at [628, 306] on b "Allow" at bounding box center [617, 312] width 31 height 13
click at [229, 29] on icon at bounding box center [229, 25] width 21 height 23
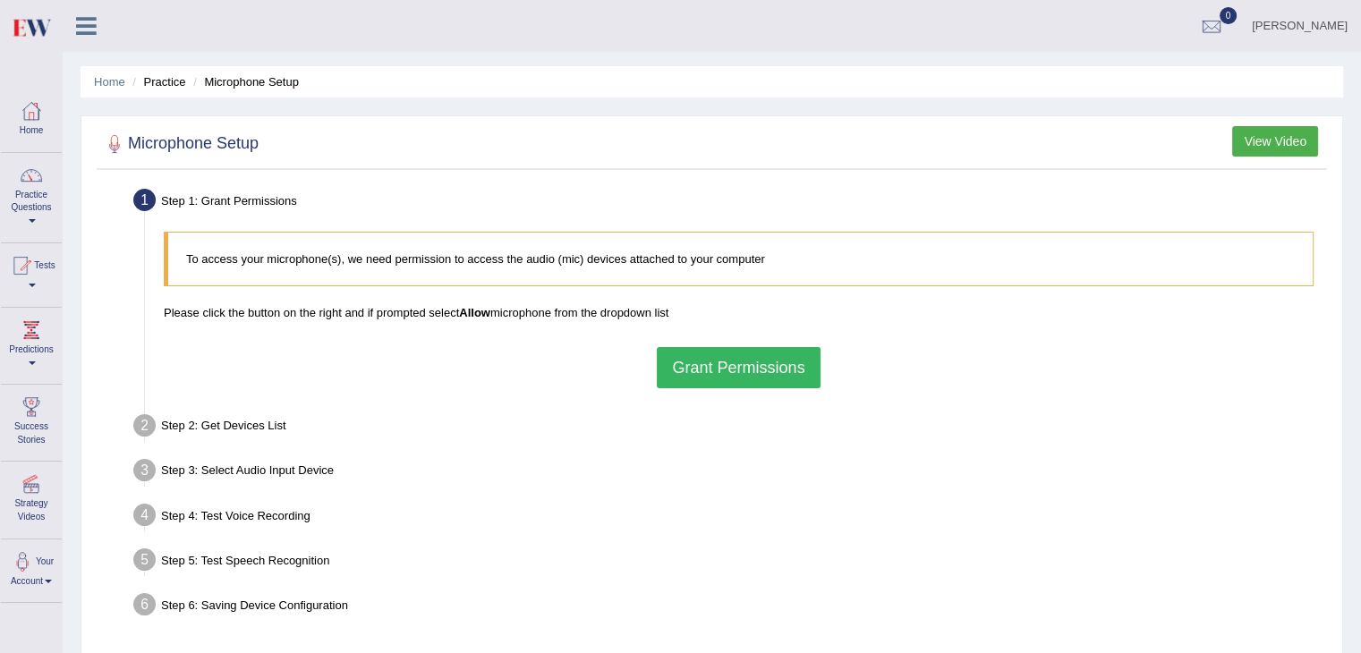
click at [81, 26] on icon at bounding box center [86, 25] width 21 height 23
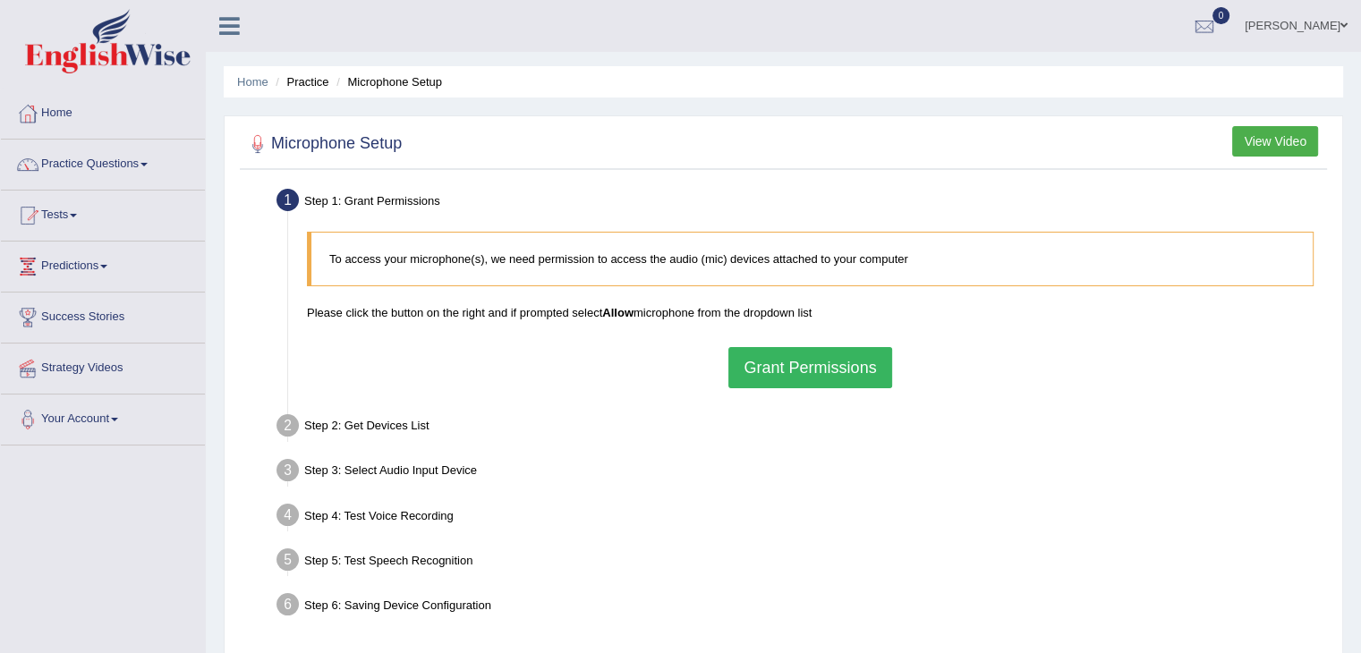
click at [756, 360] on button "Grant Permissions" at bounding box center [809, 367] width 163 height 41
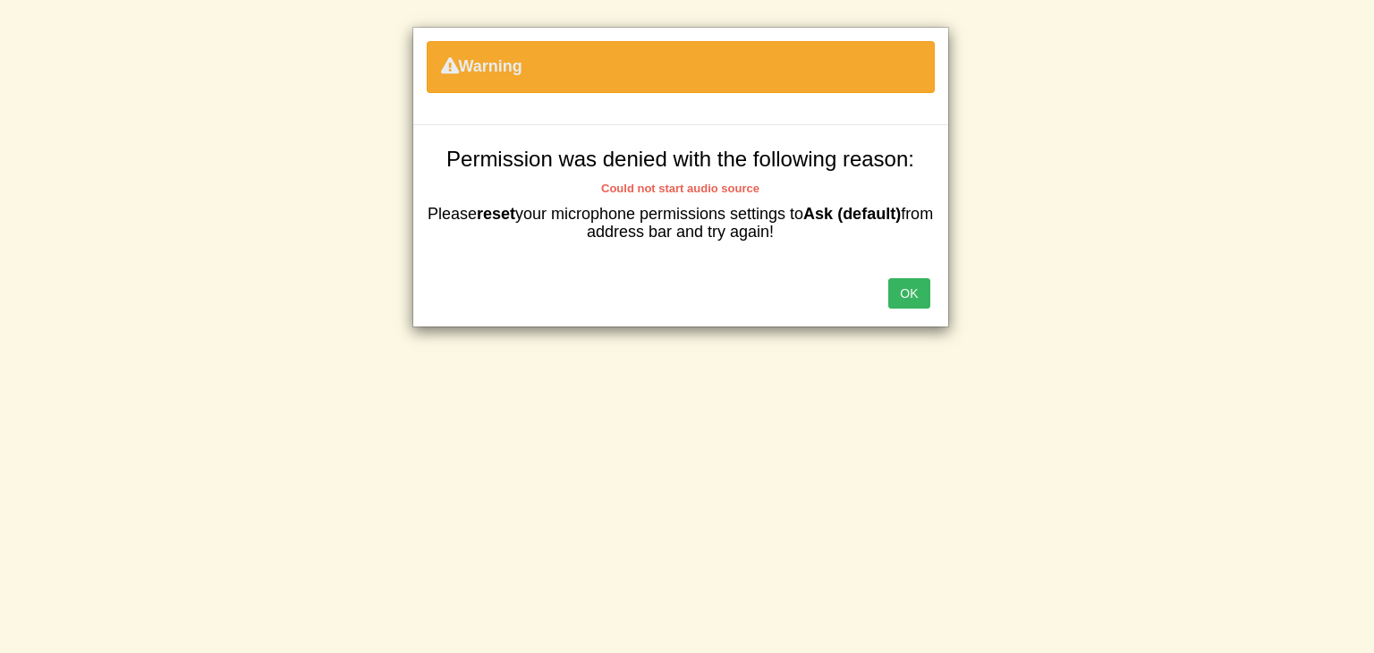
click at [917, 297] on button "OK" at bounding box center [909, 293] width 41 height 30
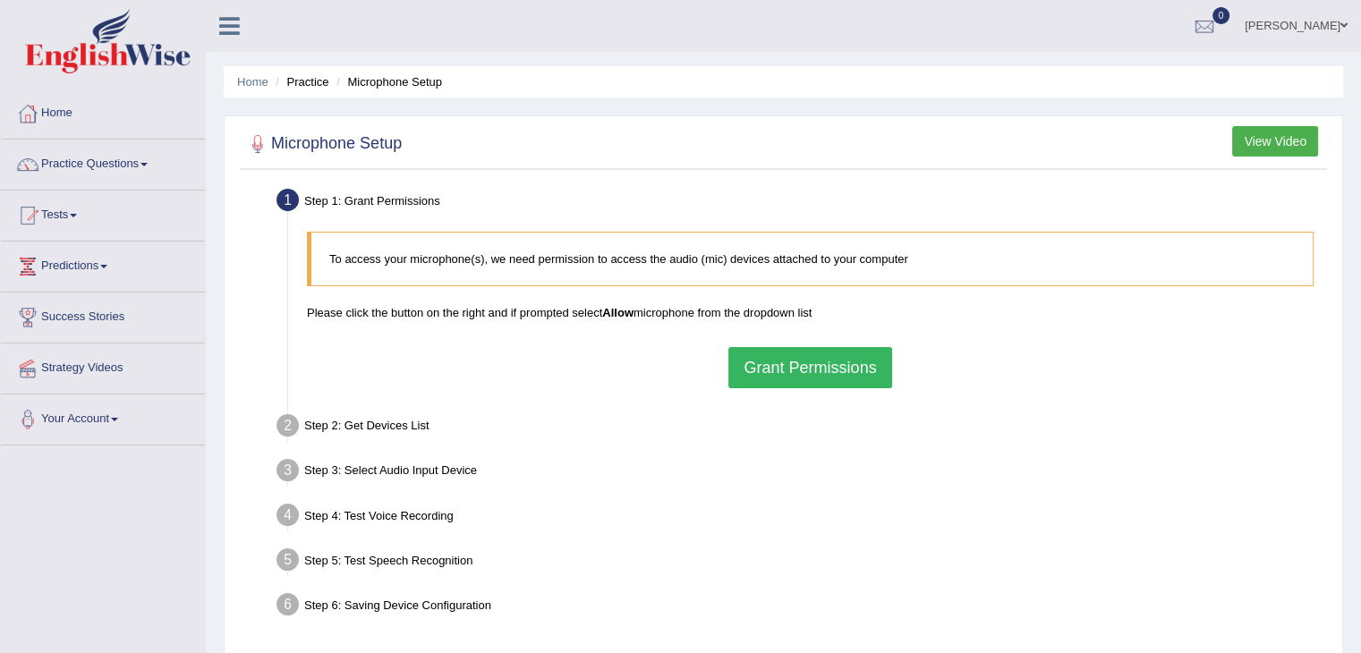
click at [805, 378] on button "Grant Permissions" at bounding box center [809, 367] width 163 height 41
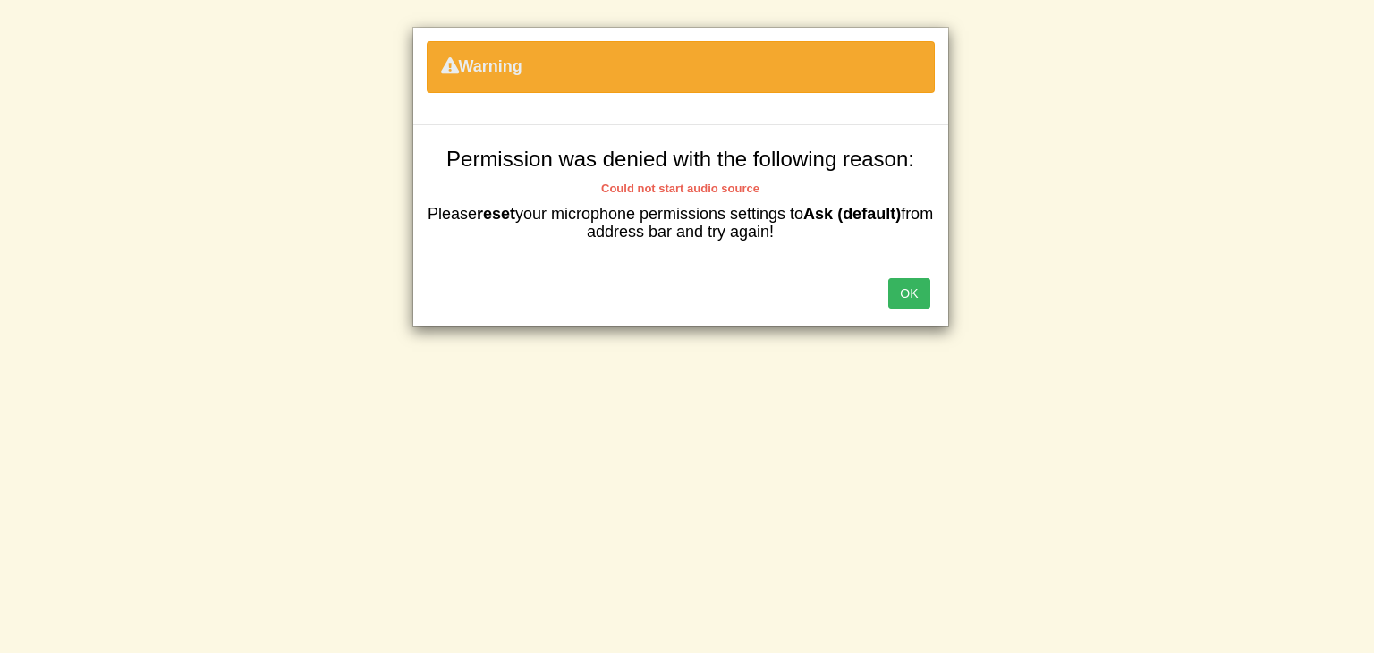
click at [896, 294] on button "OK" at bounding box center [909, 293] width 41 height 30
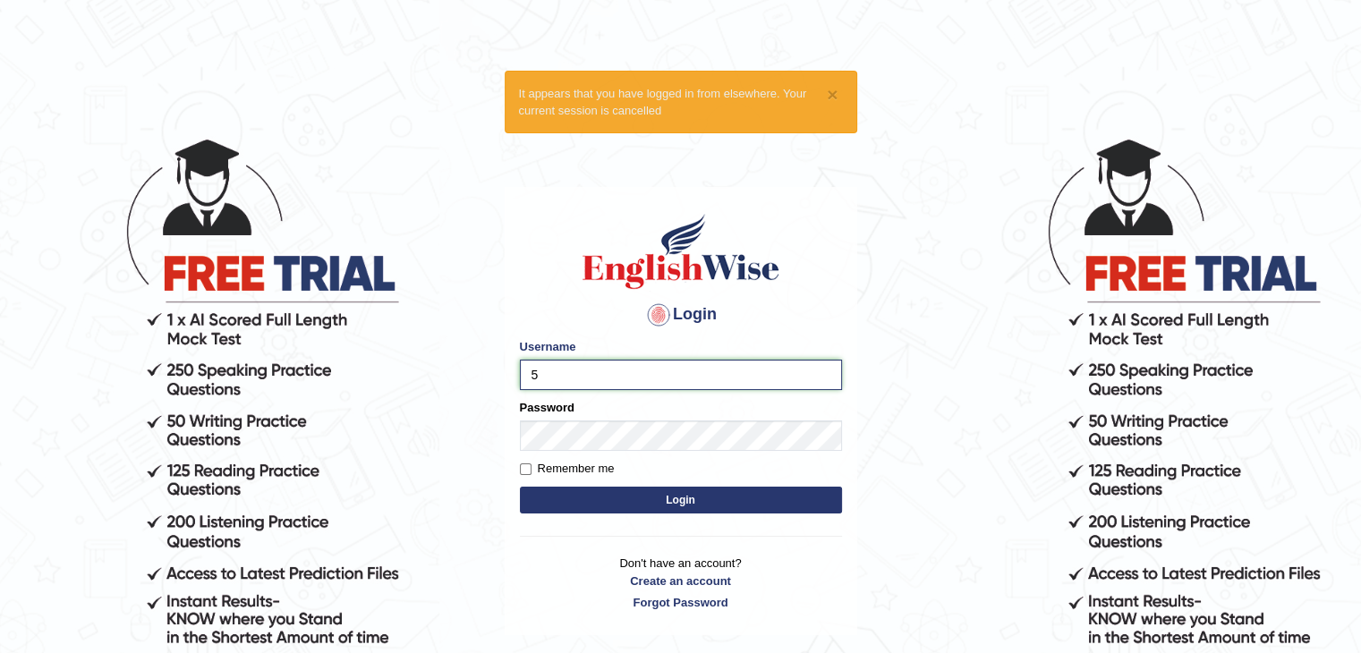
click at [592, 380] on input "5" at bounding box center [681, 375] width 322 height 30
type input "532024"
click at [602, 498] on button "Login" at bounding box center [681, 500] width 322 height 27
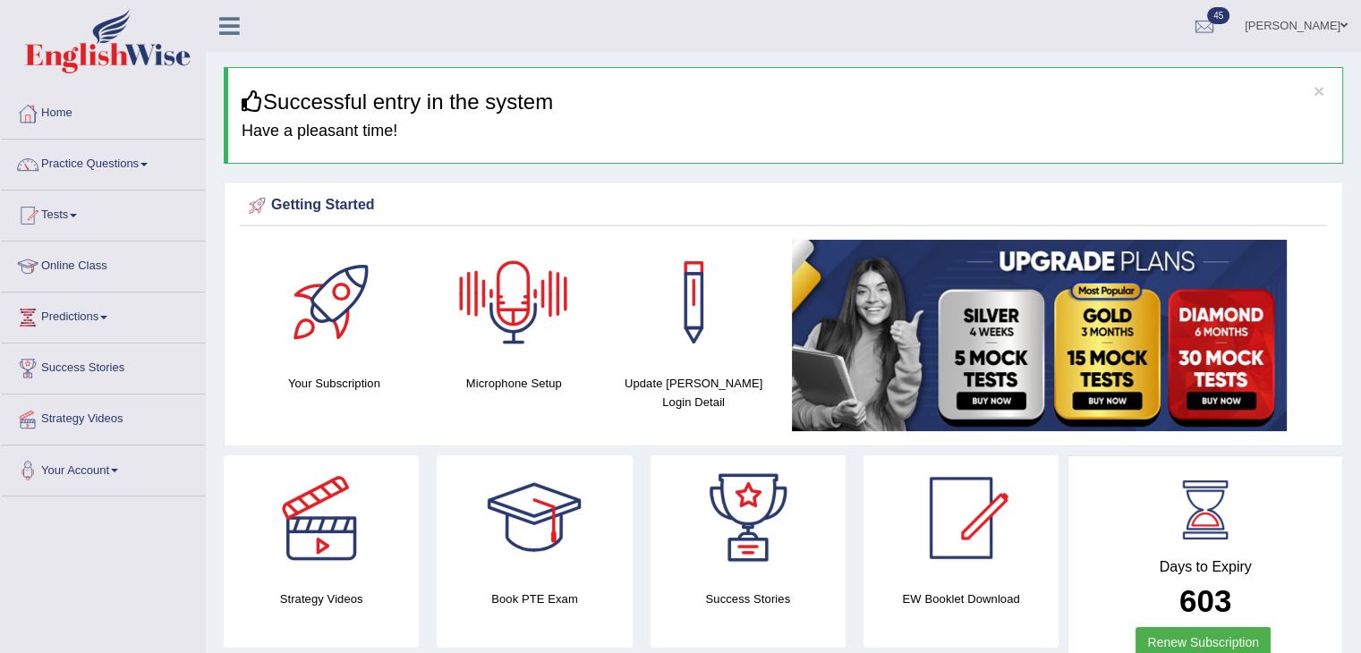
click at [544, 293] on div at bounding box center [513, 302] width 125 height 125
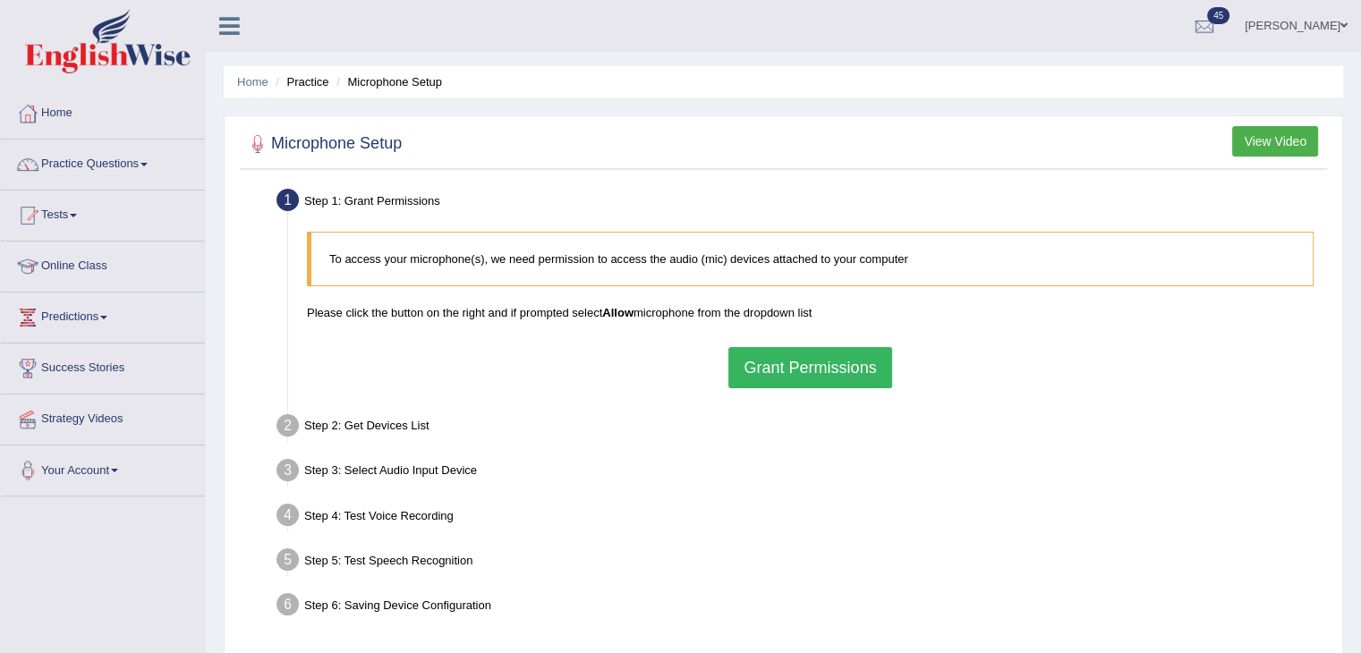
click at [795, 362] on button "Grant Permissions" at bounding box center [809, 367] width 163 height 41
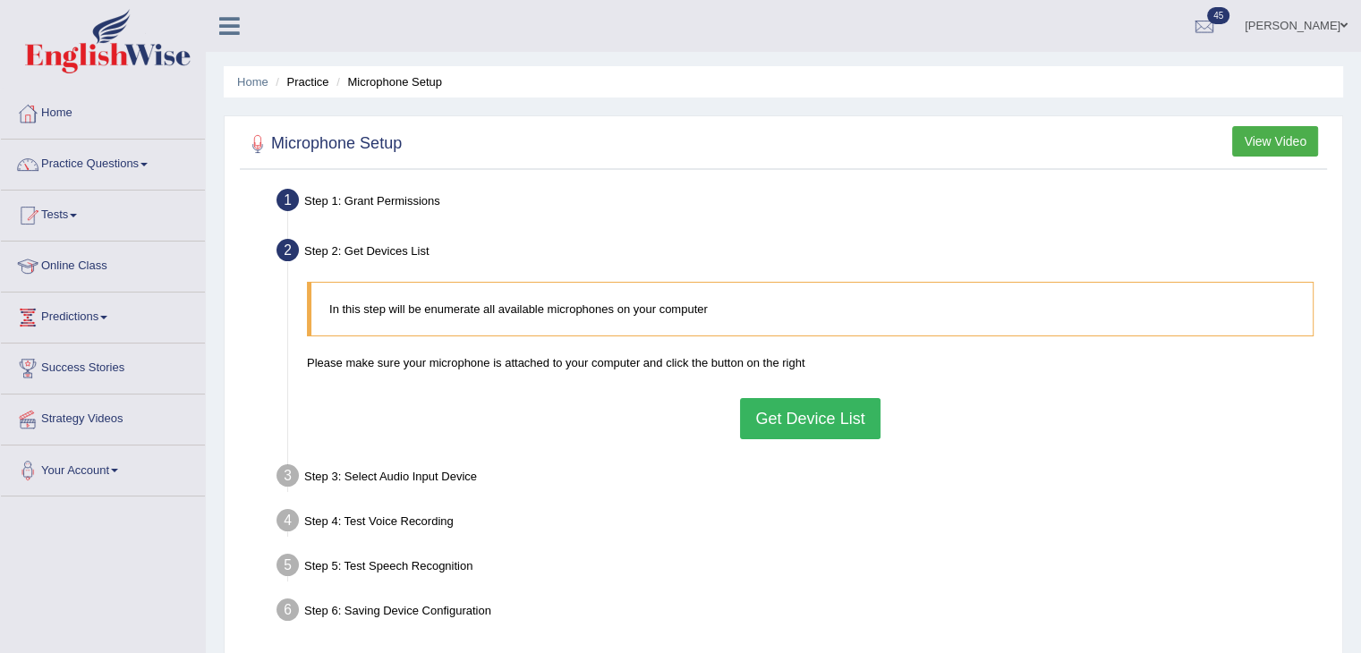
click at [778, 421] on button "Get Device List" at bounding box center [810, 418] width 140 height 41
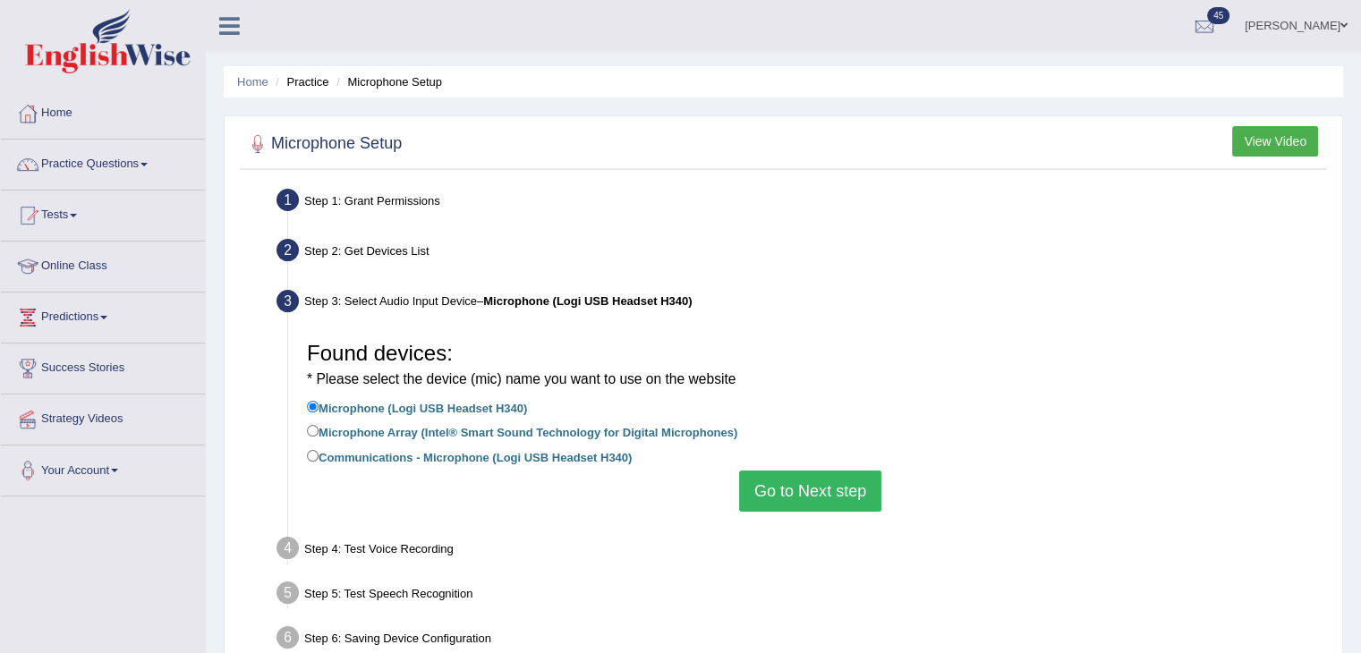
click at [793, 478] on button "Go to Next step" at bounding box center [810, 491] width 142 height 41
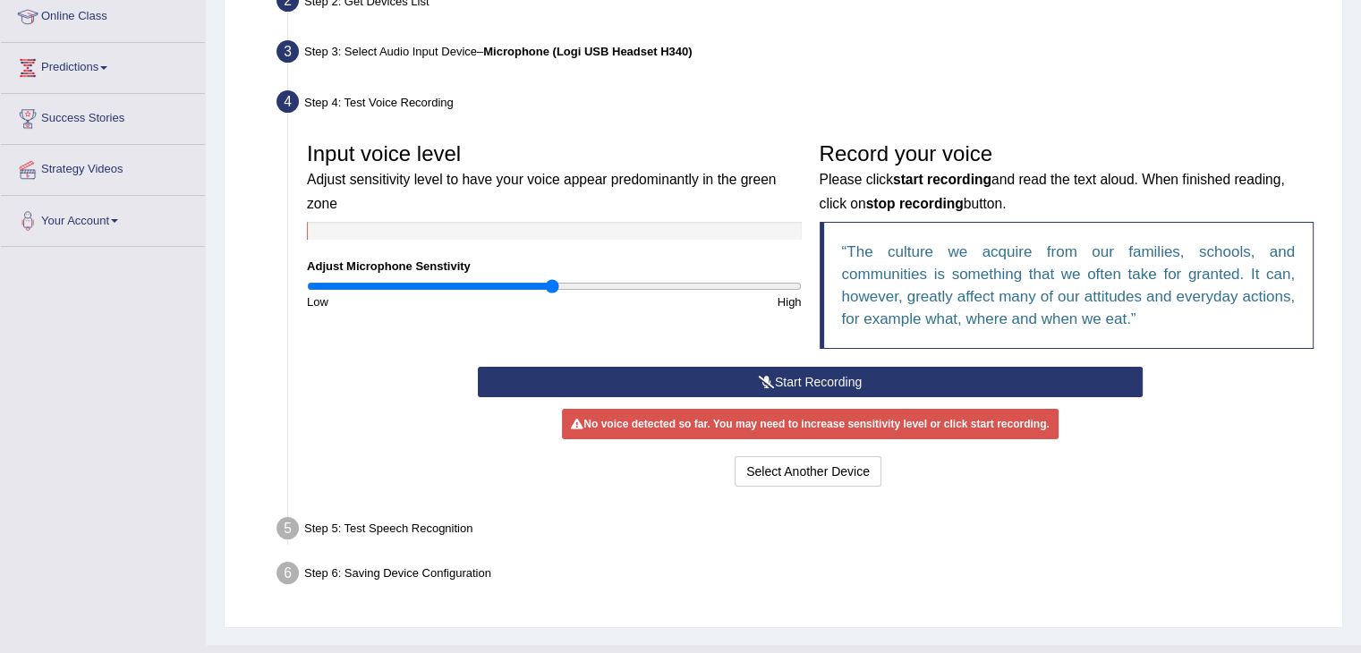
scroll to position [251, 0]
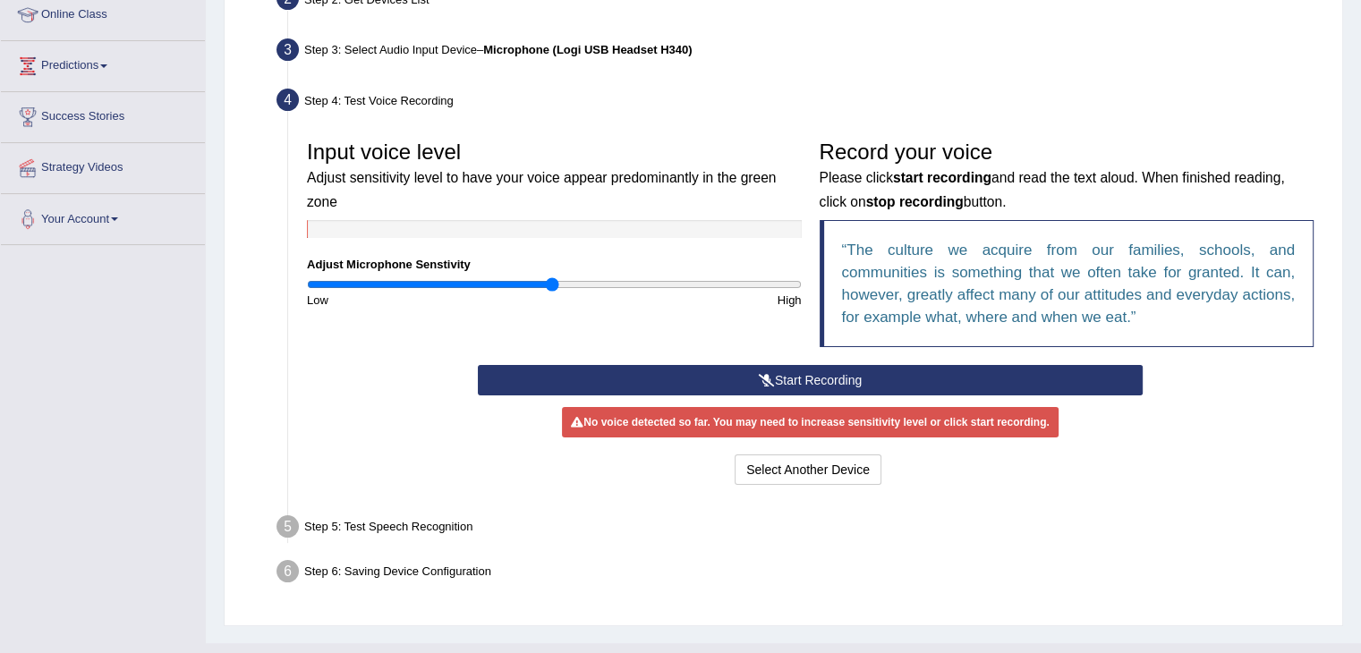
click at [652, 384] on button "Start Recording" at bounding box center [810, 380] width 665 height 30
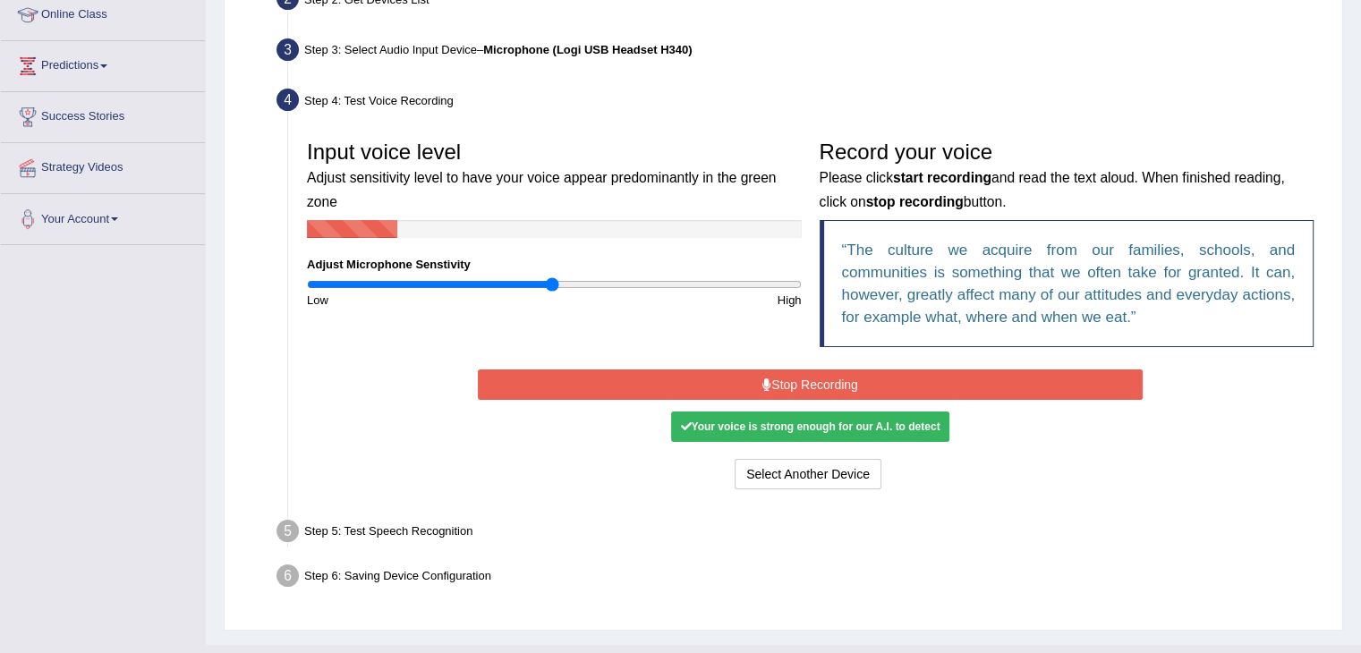
click at [652, 384] on button "Stop Recording" at bounding box center [810, 385] width 665 height 30
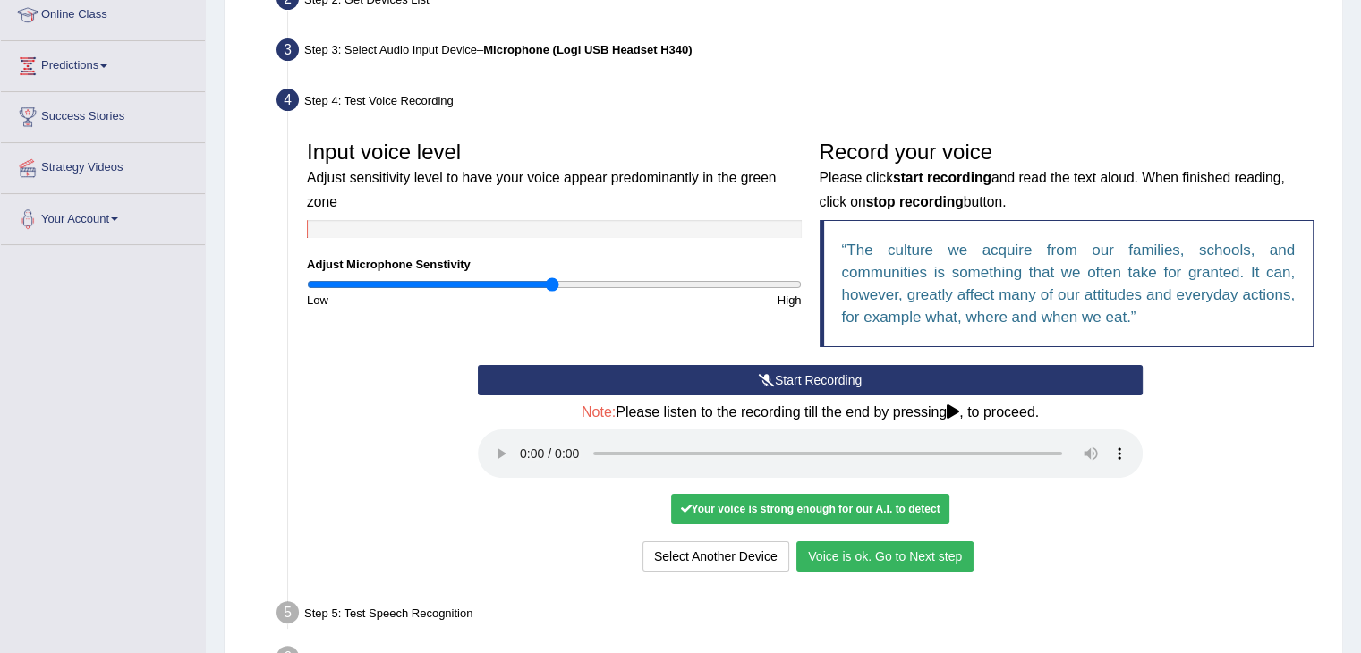
click at [854, 555] on button "Voice is ok. Go to Next step" at bounding box center [884, 556] width 177 height 30
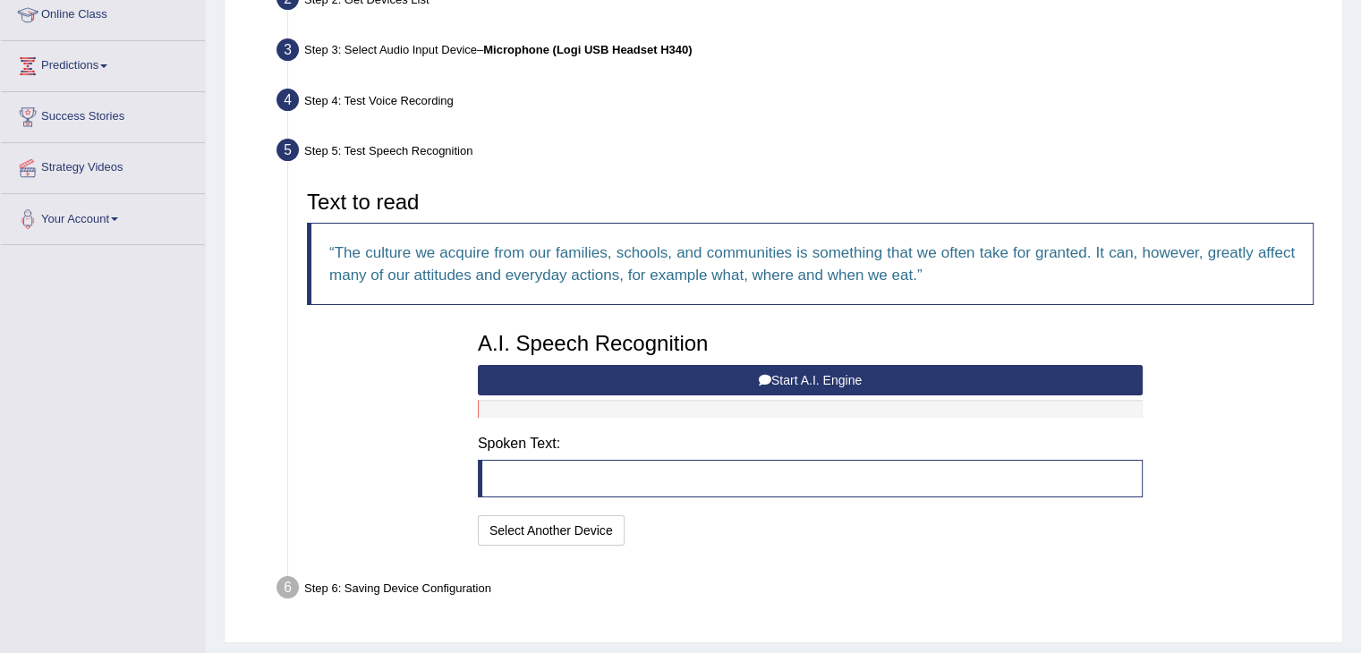
click at [802, 372] on button "Start A.I. Engine" at bounding box center [810, 380] width 665 height 30
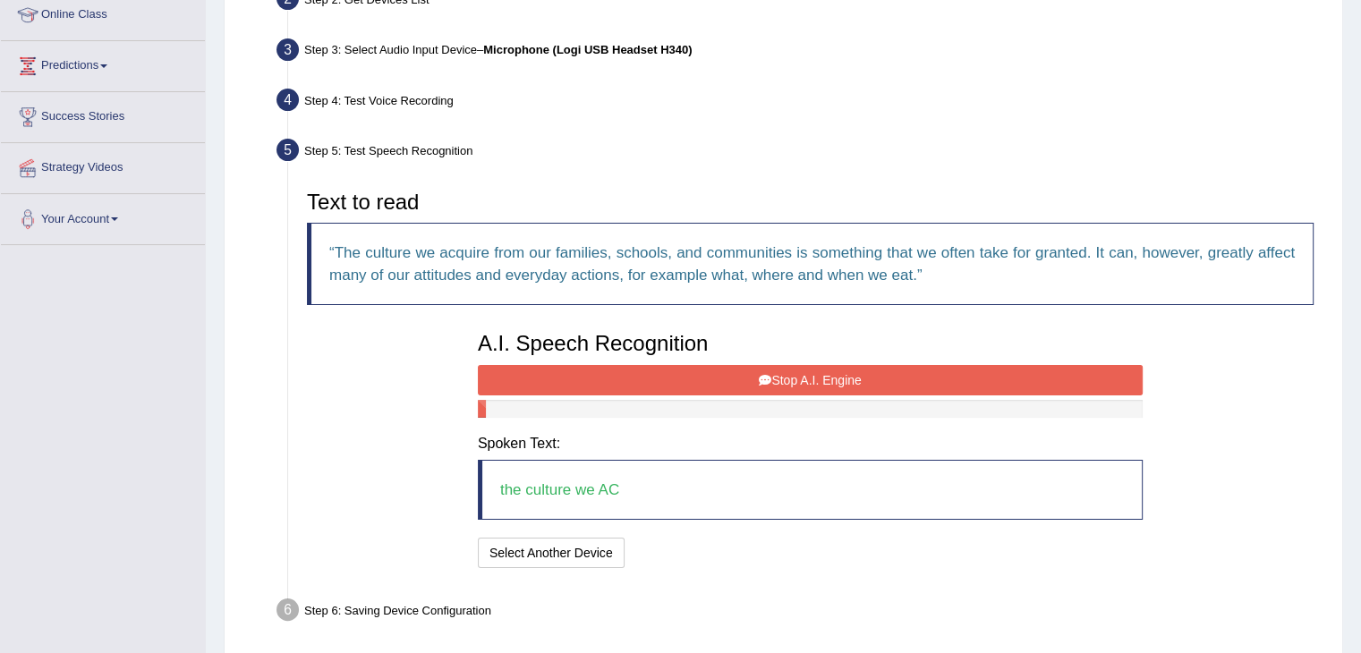
click at [802, 372] on button "Stop A.I. Engine" at bounding box center [810, 380] width 665 height 30
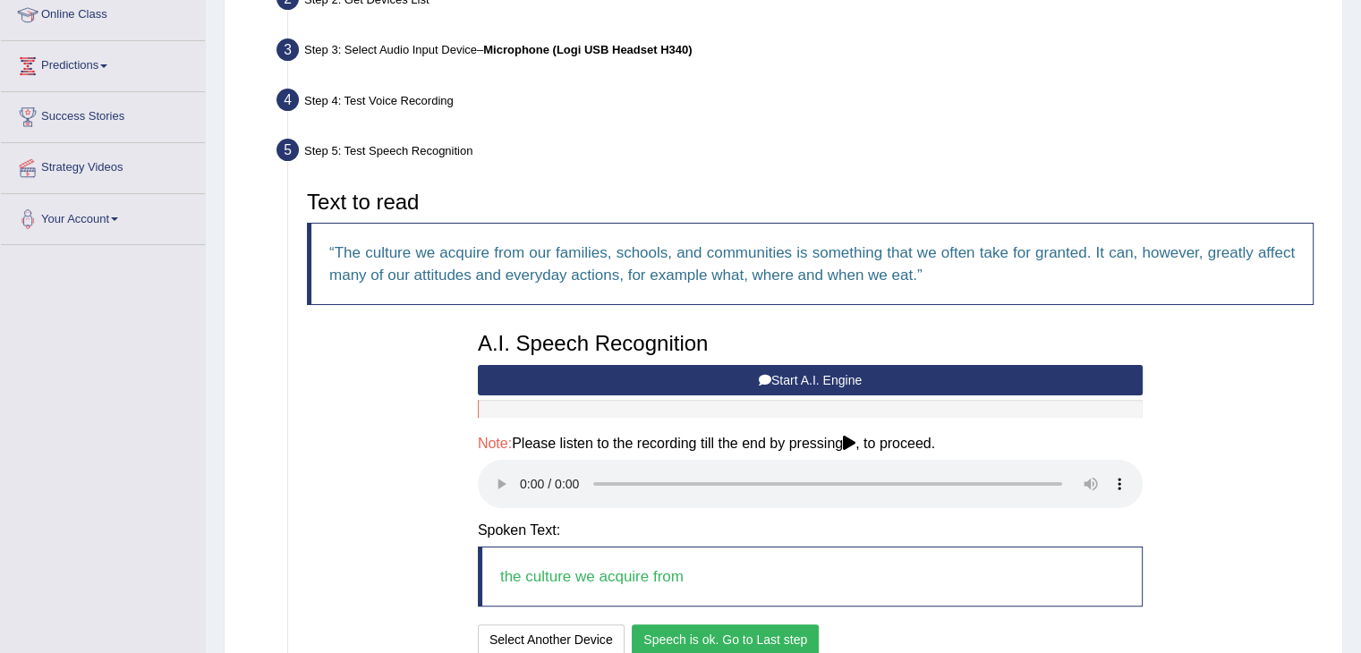
click at [752, 625] on button "Speech is ok. Go to Last step" at bounding box center [725, 640] width 187 height 30
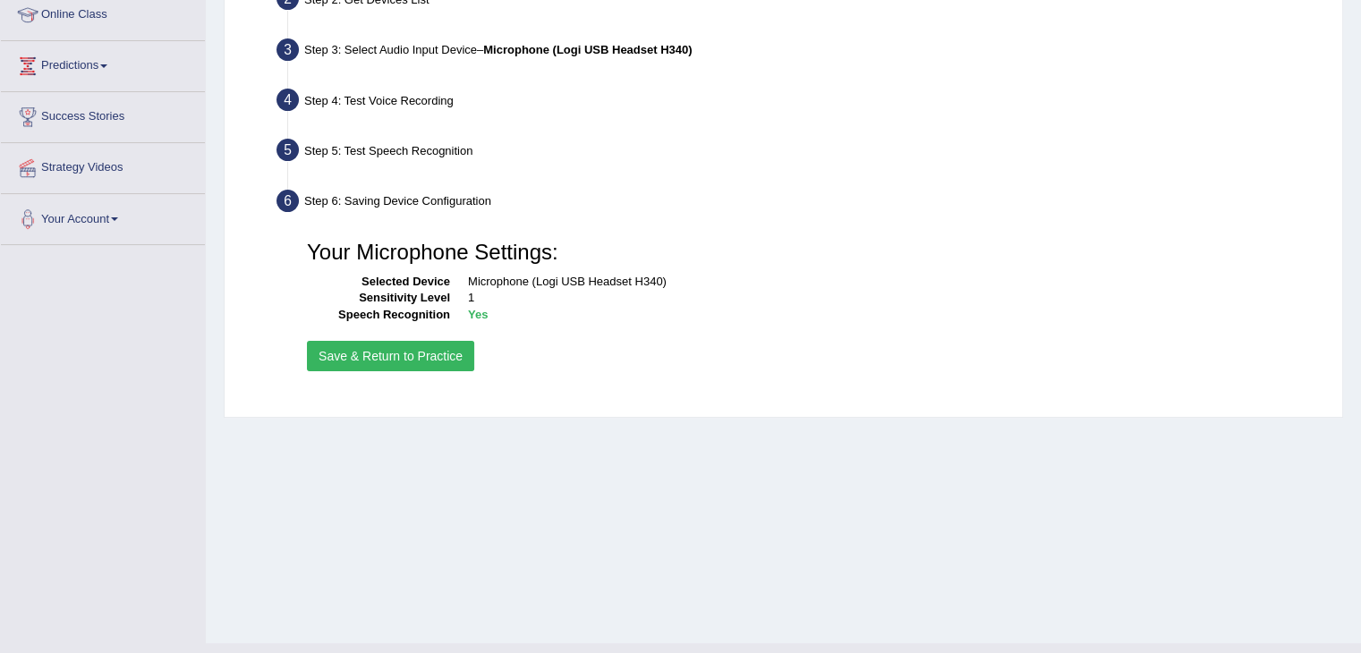
click at [347, 357] on button "Save & Return to Practice" at bounding box center [390, 356] width 167 height 30
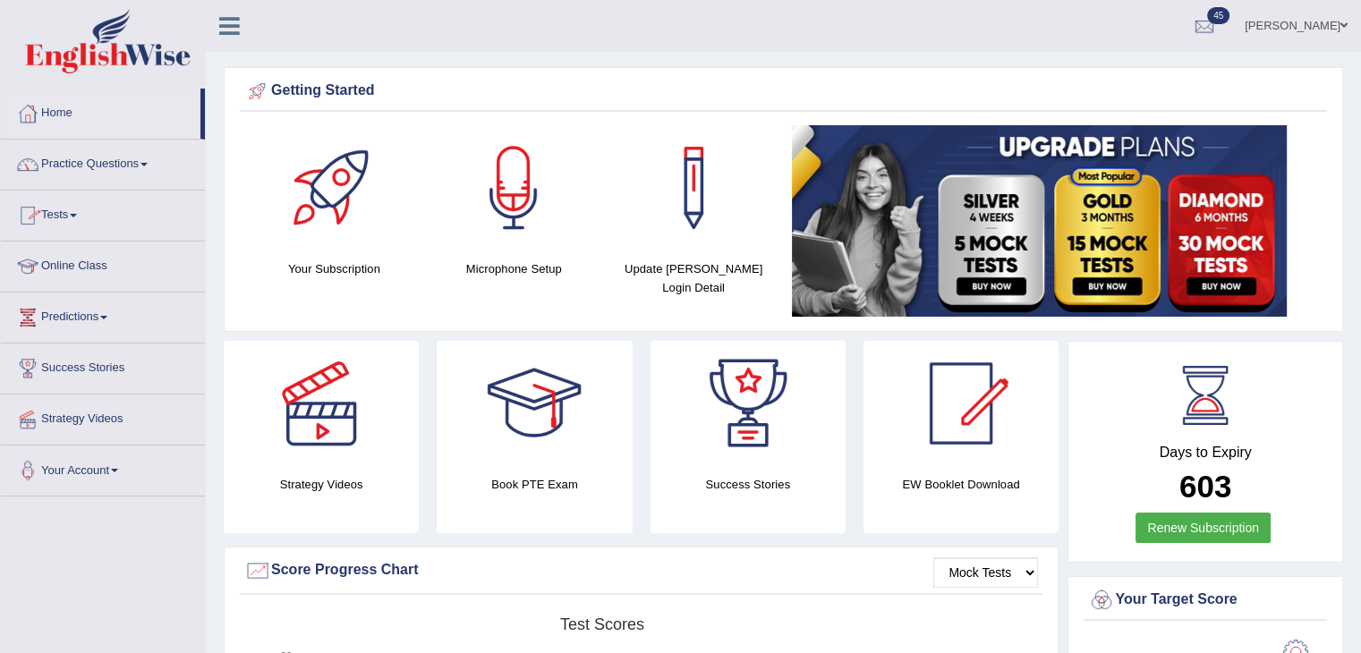
click at [74, 155] on link "Practice Questions" at bounding box center [103, 162] width 204 height 45
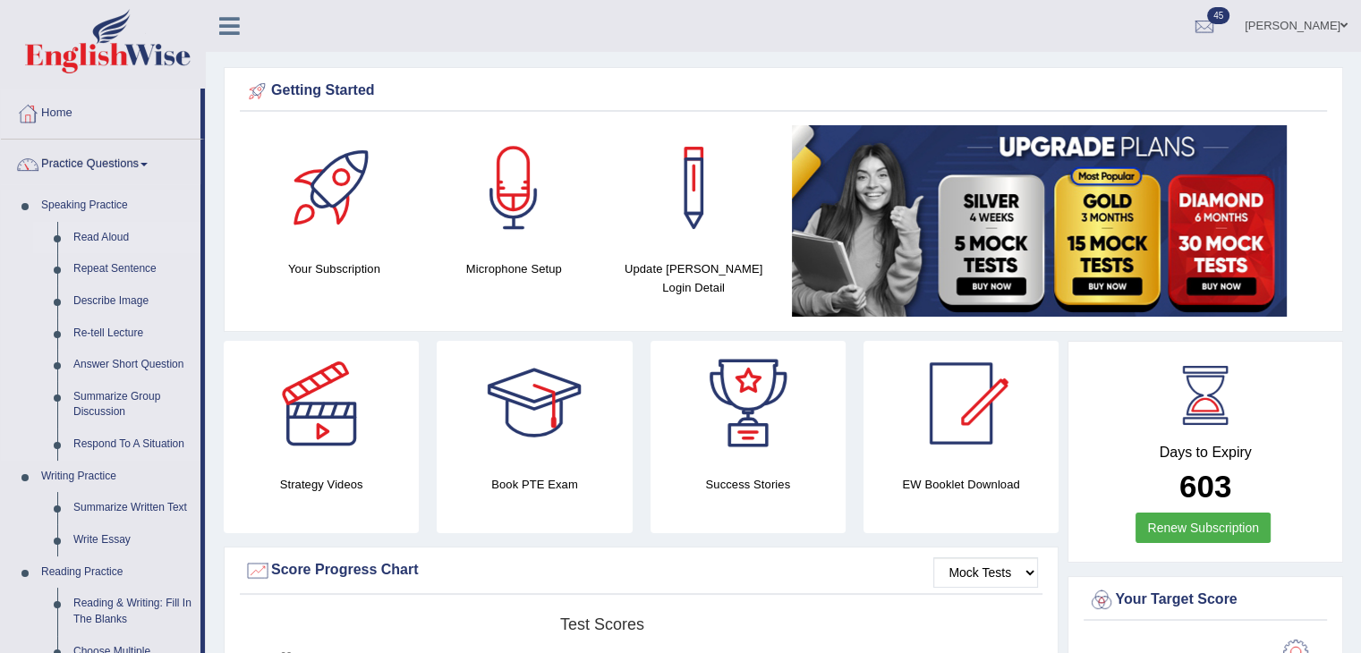
click at [79, 235] on link "Read Aloud" at bounding box center [132, 238] width 135 height 32
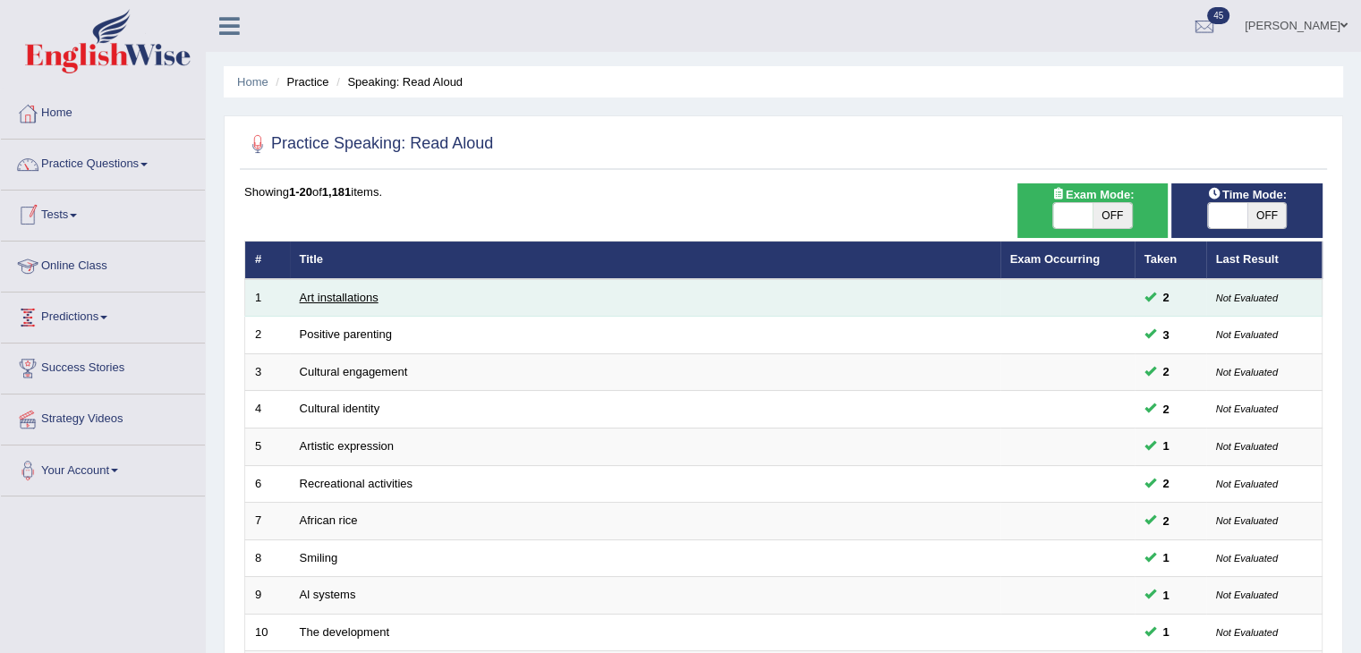
click at [331, 299] on link "Art installations" at bounding box center [339, 297] width 79 height 13
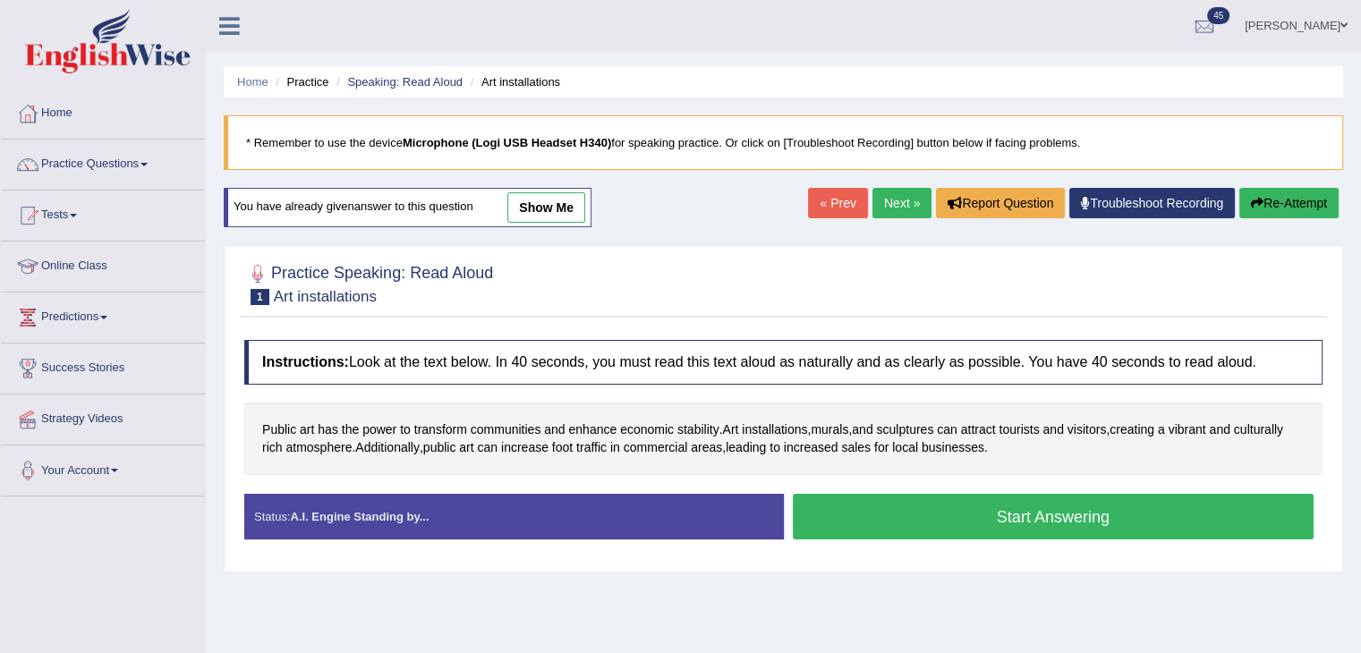
click at [853, 506] on button "Start Answering" at bounding box center [1054, 517] width 522 height 46
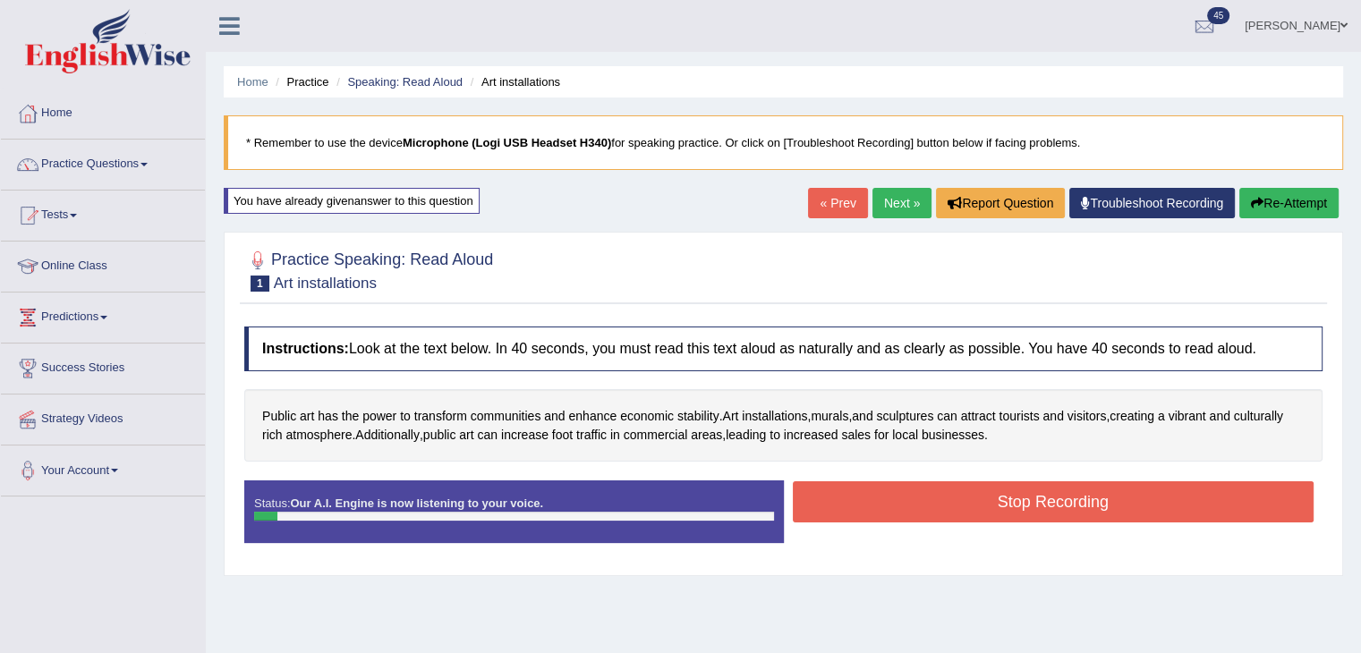
click at [853, 506] on button "Stop Recording" at bounding box center [1054, 501] width 522 height 41
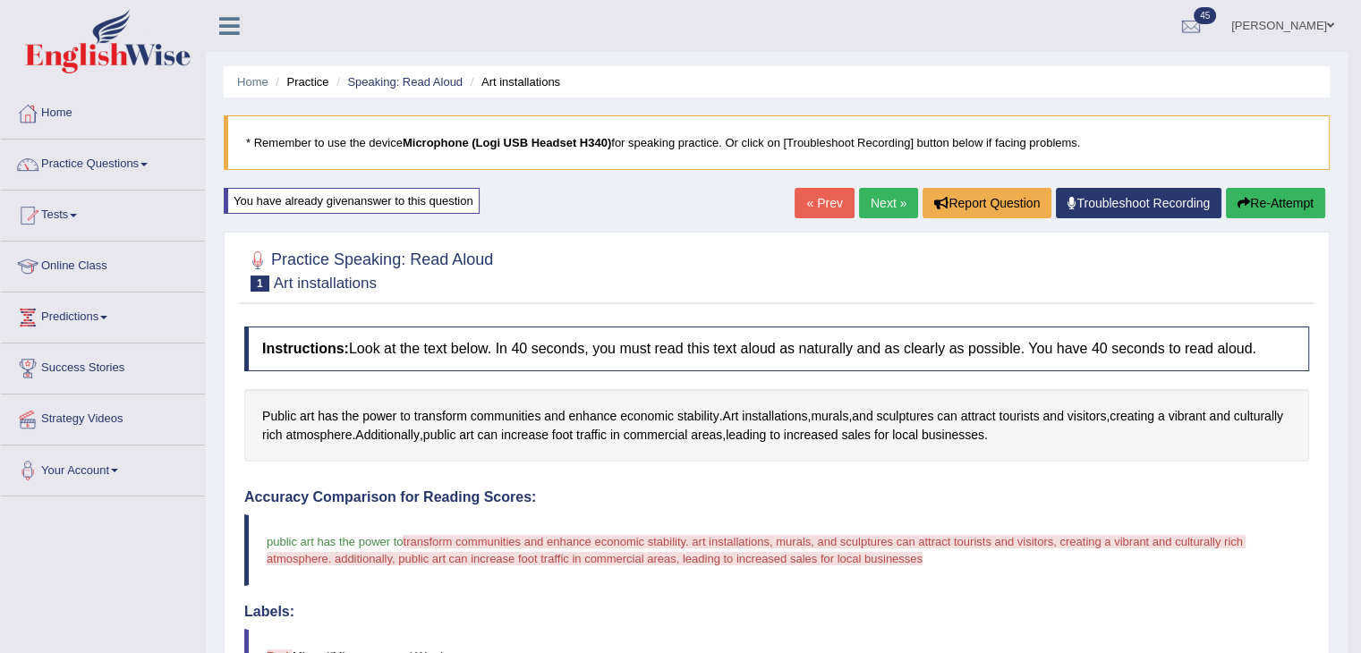
click at [1264, 39] on link "Parul Chaudhary" at bounding box center [1283, 23] width 130 height 47
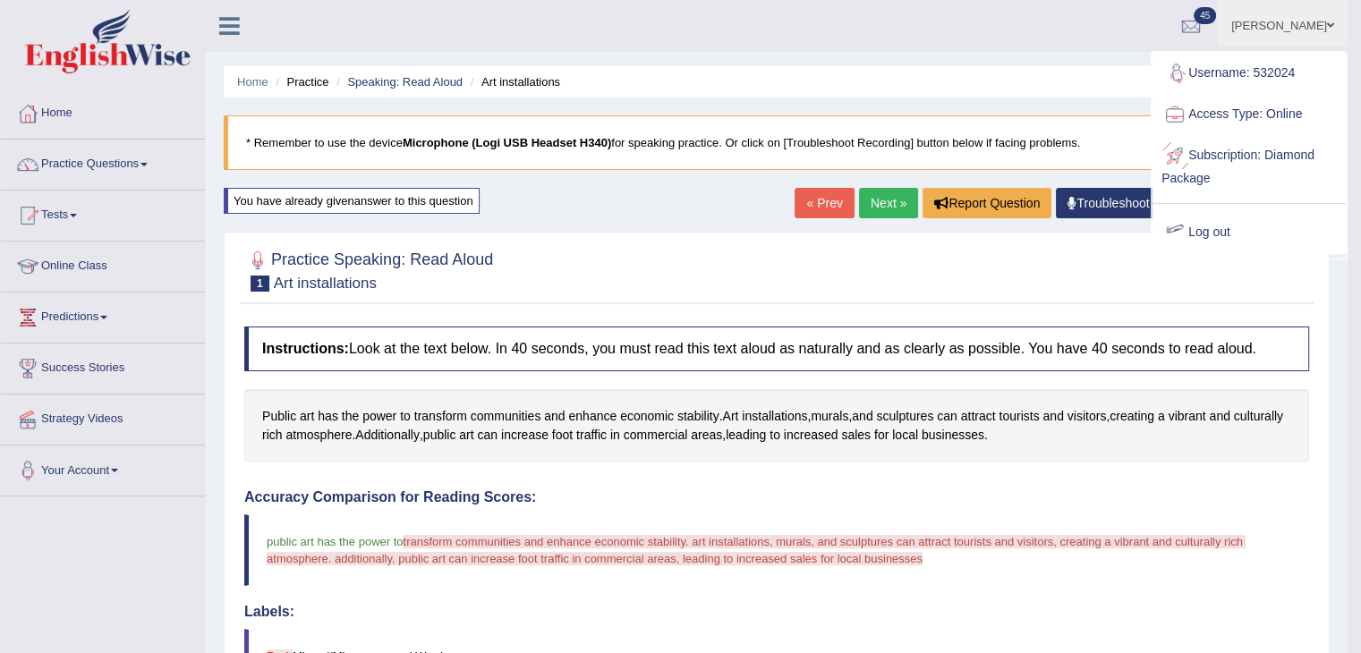
click at [1207, 229] on link "Log out" at bounding box center [1248, 232] width 193 height 41
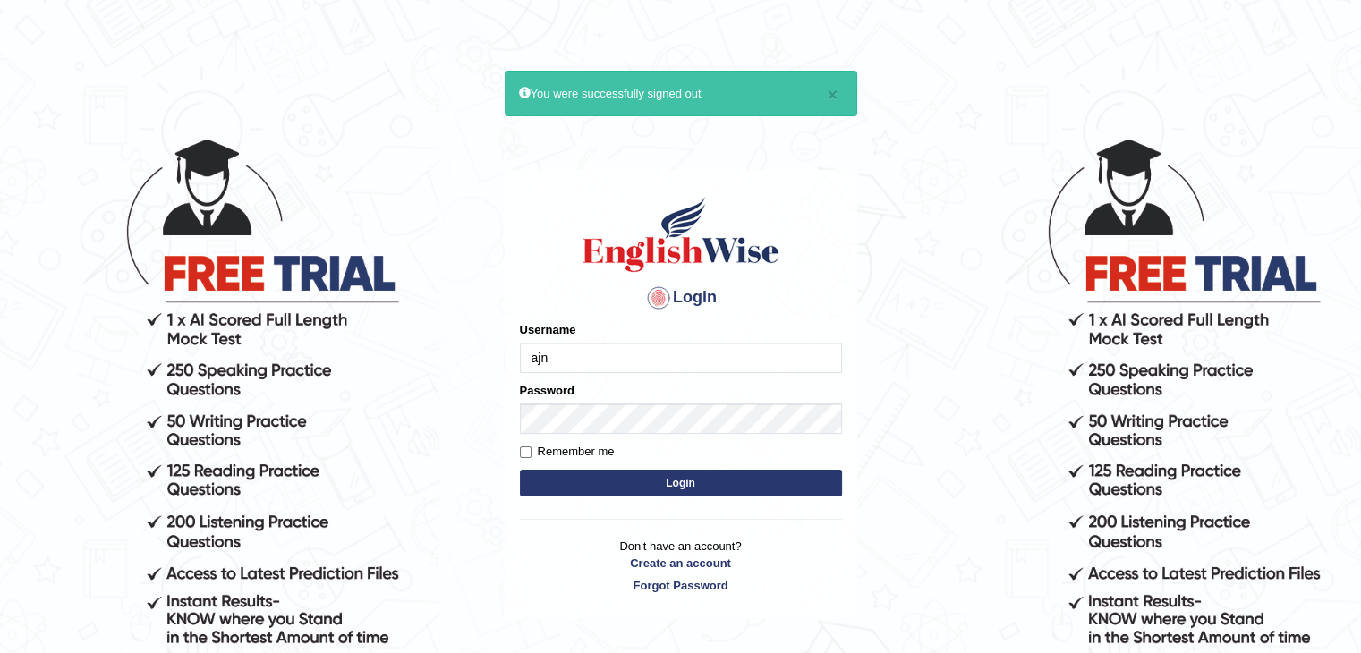
type input "ajnconcept"
click at [647, 480] on button "Login" at bounding box center [681, 483] width 322 height 27
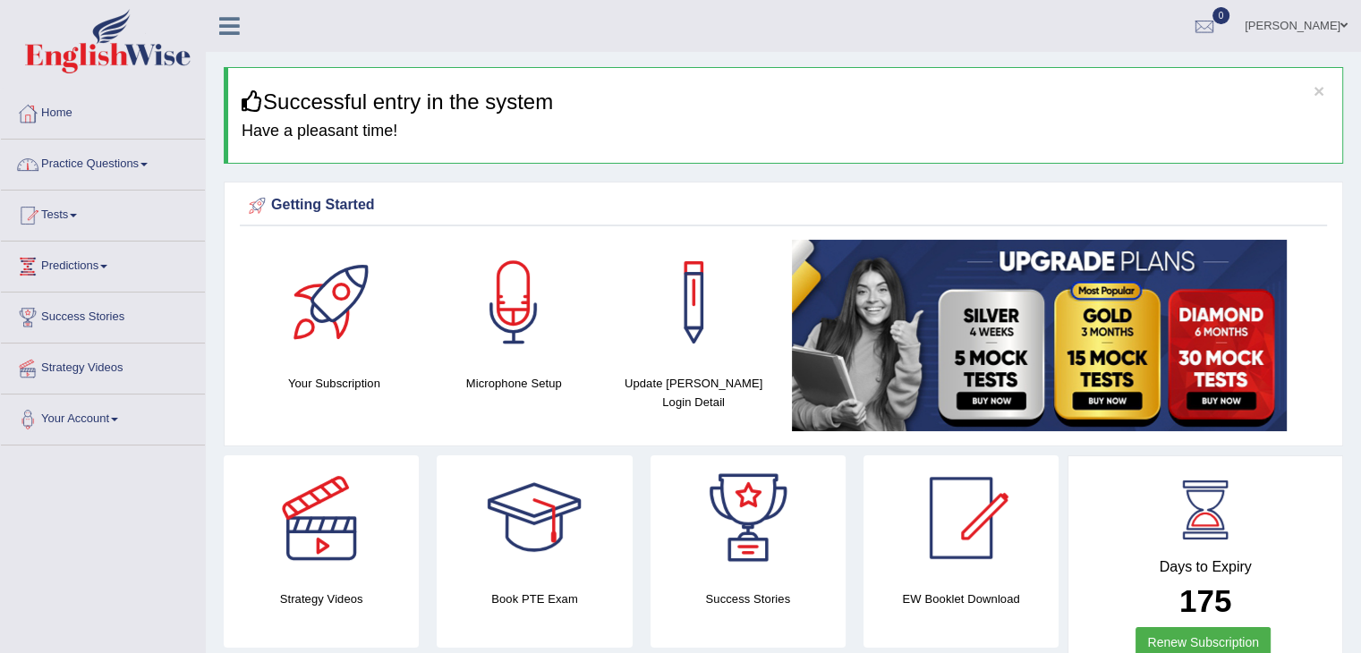
click at [101, 172] on link "Practice Questions" at bounding box center [103, 162] width 204 height 45
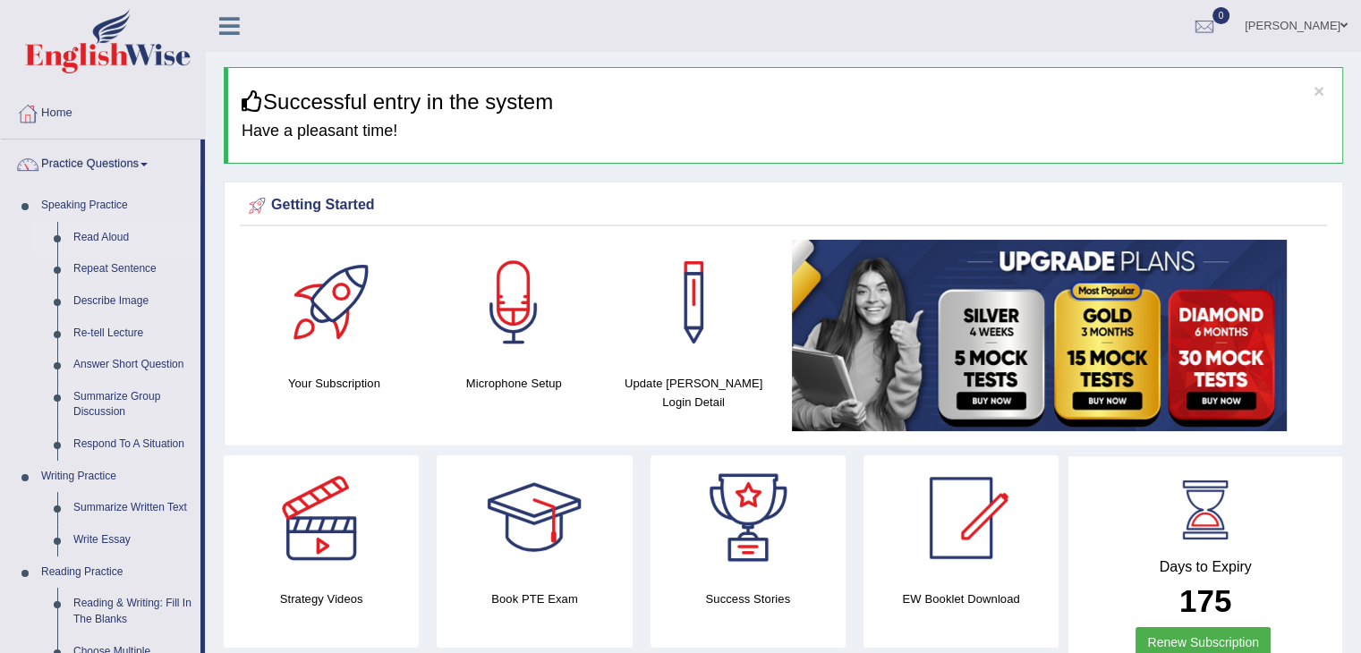
click at [95, 242] on link "Read Aloud" at bounding box center [132, 238] width 135 height 32
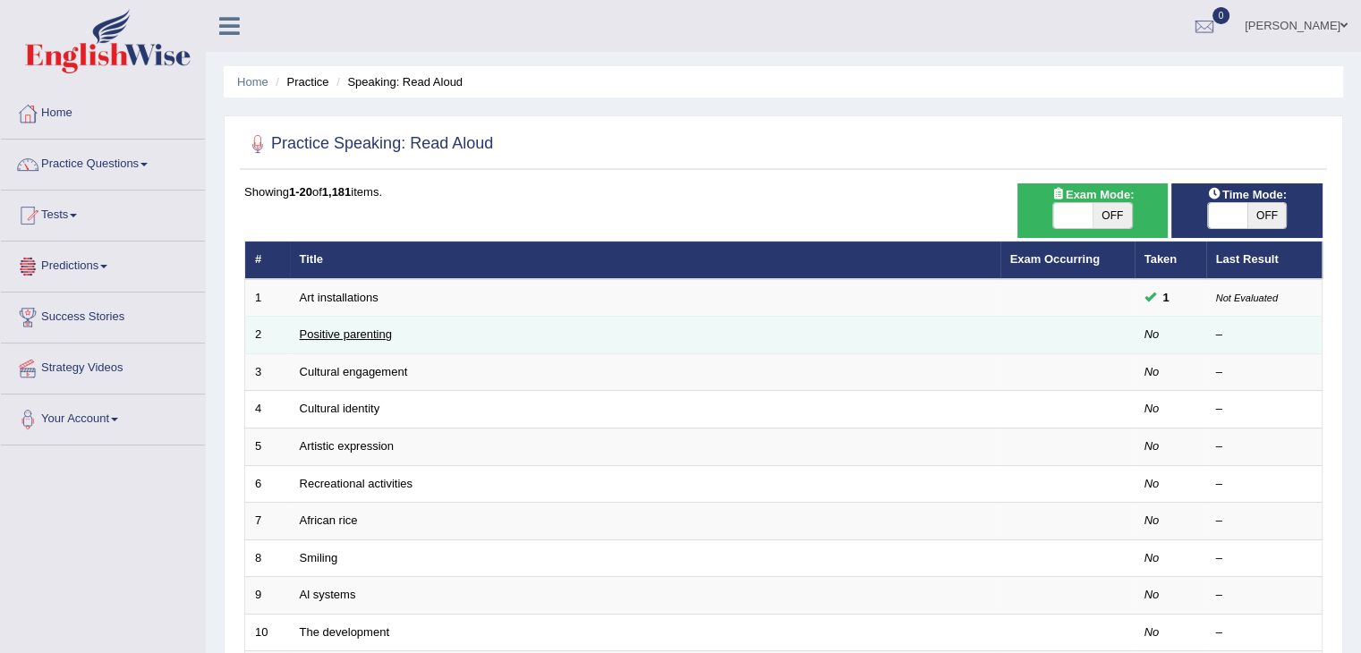
click at [315, 337] on link "Positive parenting" at bounding box center [346, 333] width 92 height 13
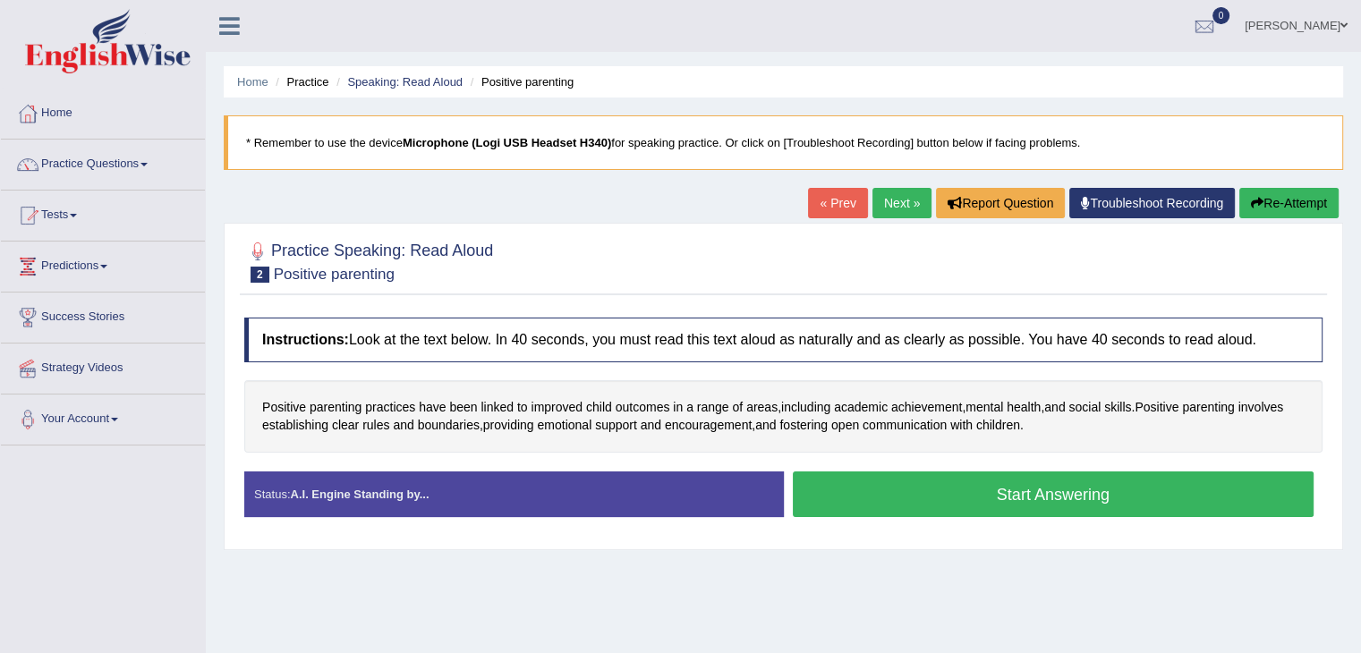
click at [821, 500] on button "Start Answering" at bounding box center [1054, 495] width 522 height 46
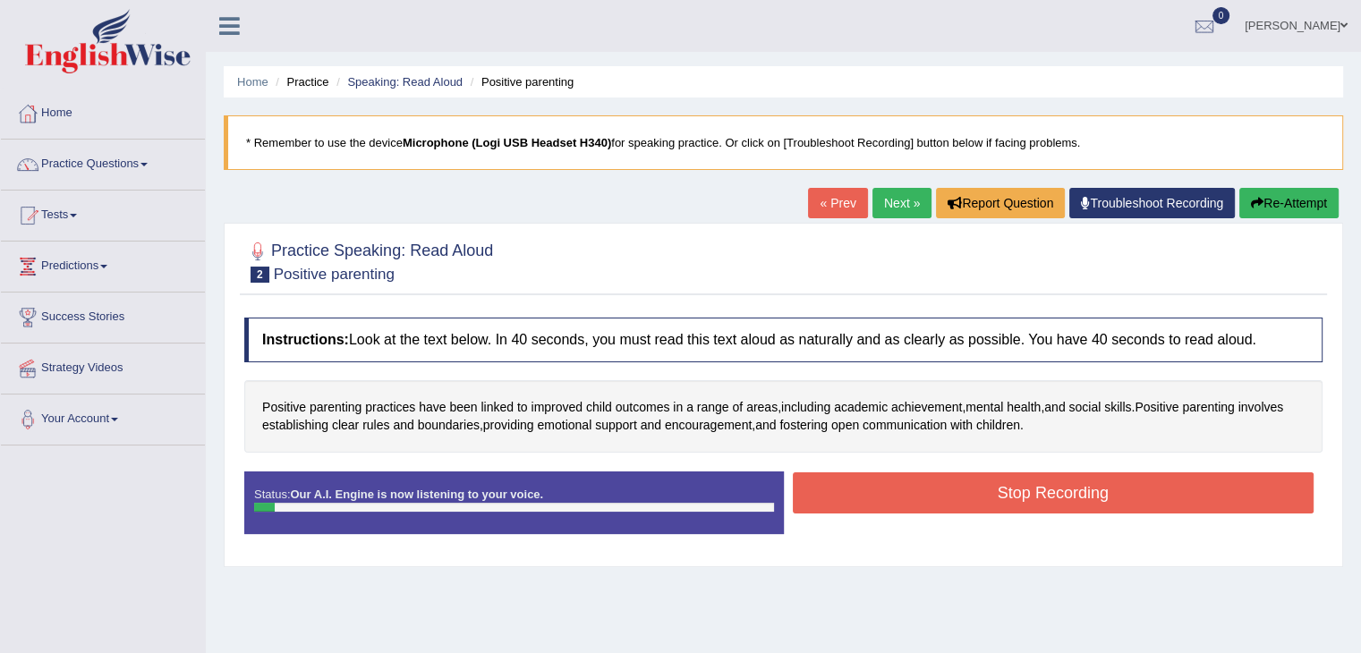
click at [821, 500] on button "Stop Recording" at bounding box center [1054, 492] width 522 height 41
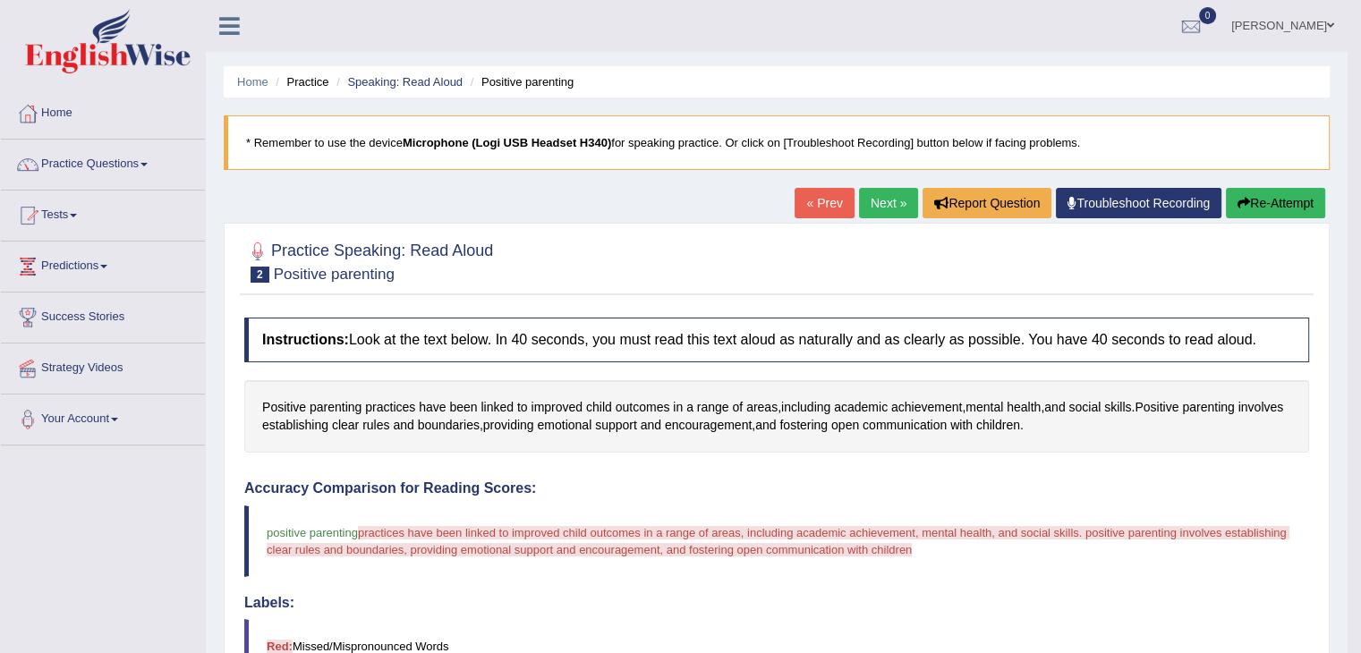
click at [877, 199] on link "Next »" at bounding box center [888, 203] width 59 height 30
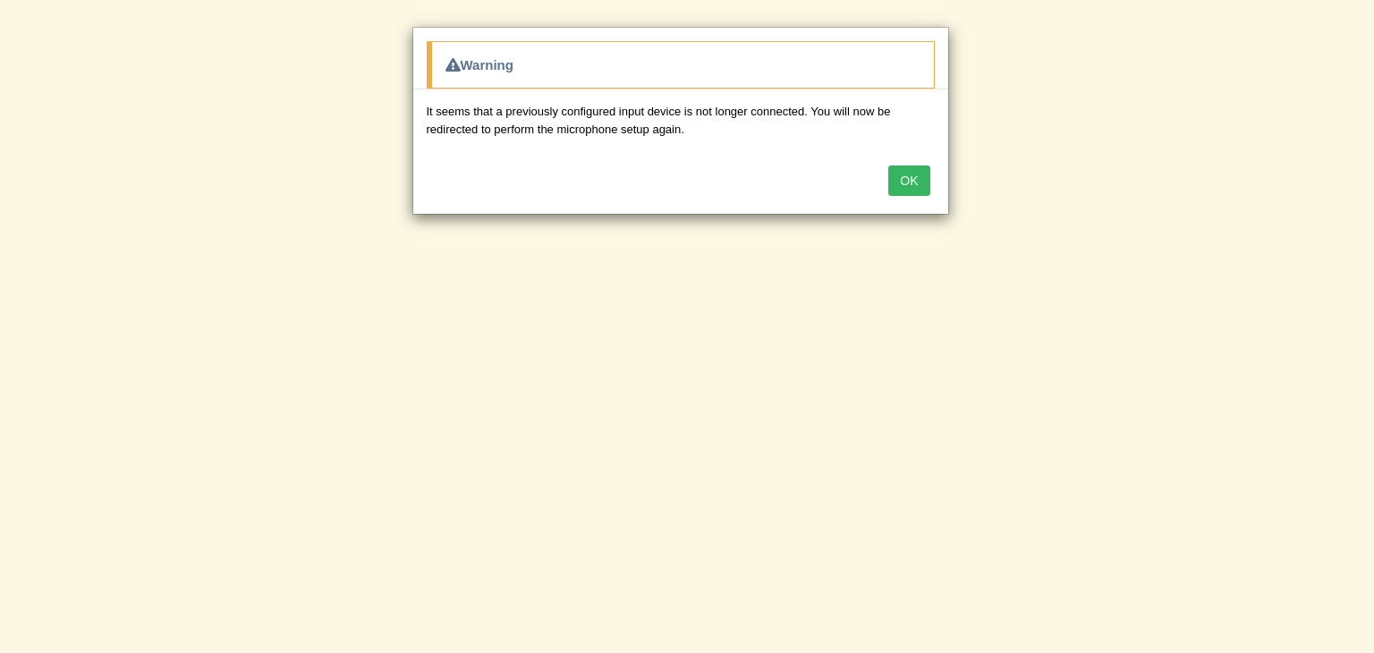
click at [899, 176] on button "OK" at bounding box center [909, 181] width 41 height 30
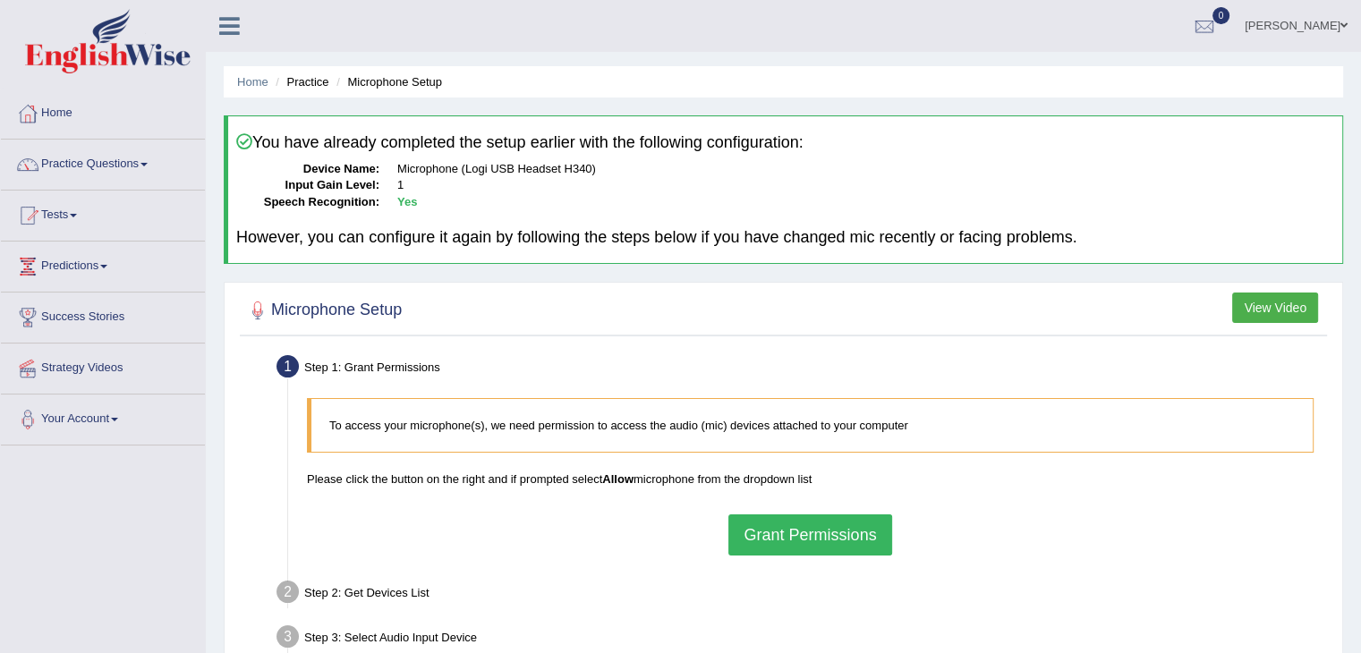
click at [820, 530] on button "Grant Permissions" at bounding box center [809, 534] width 163 height 41
